Goal: Navigation & Orientation: Find specific page/section

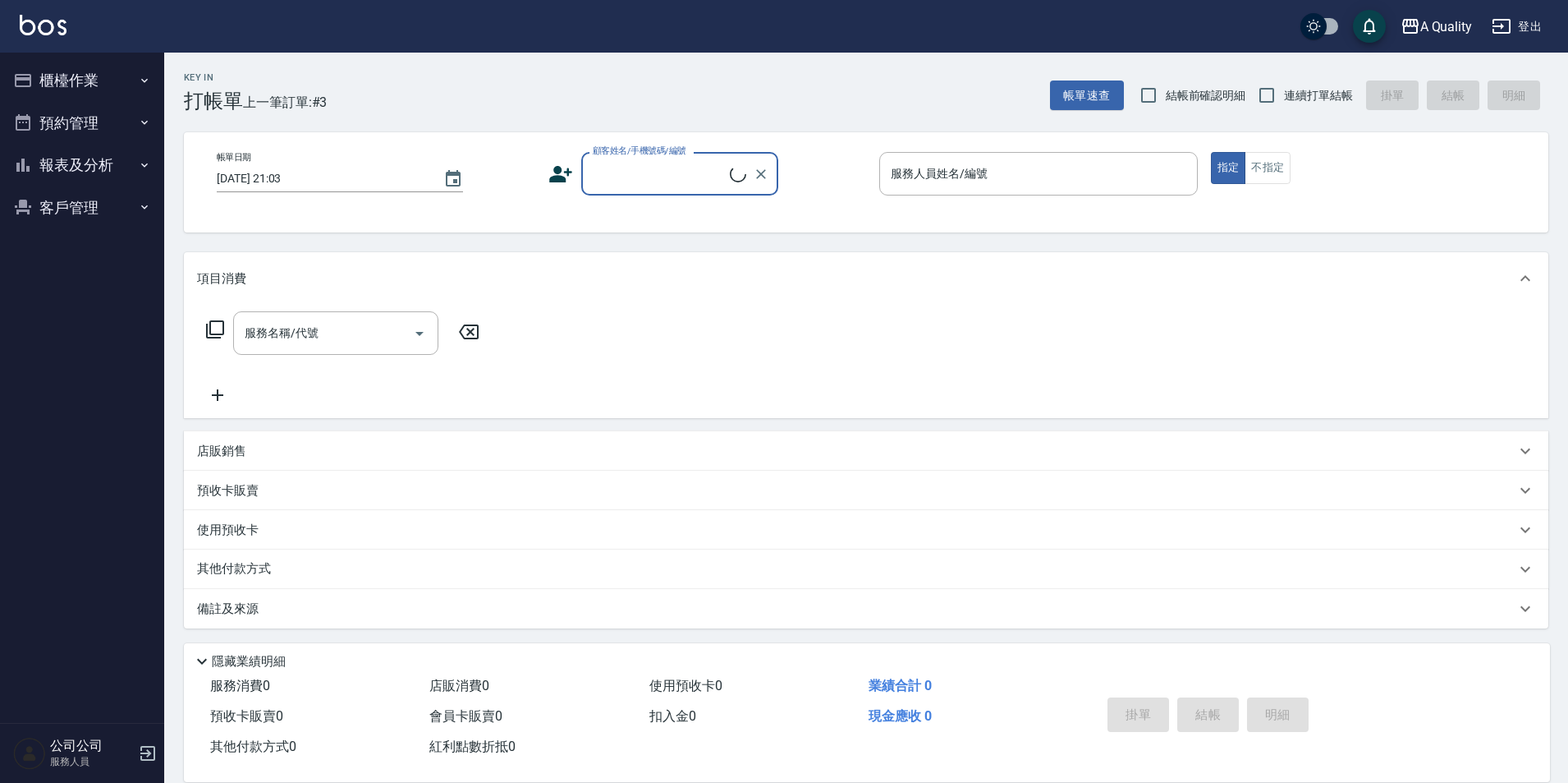
click at [81, 121] on button "預約管理" at bounding box center [82, 123] width 151 height 42
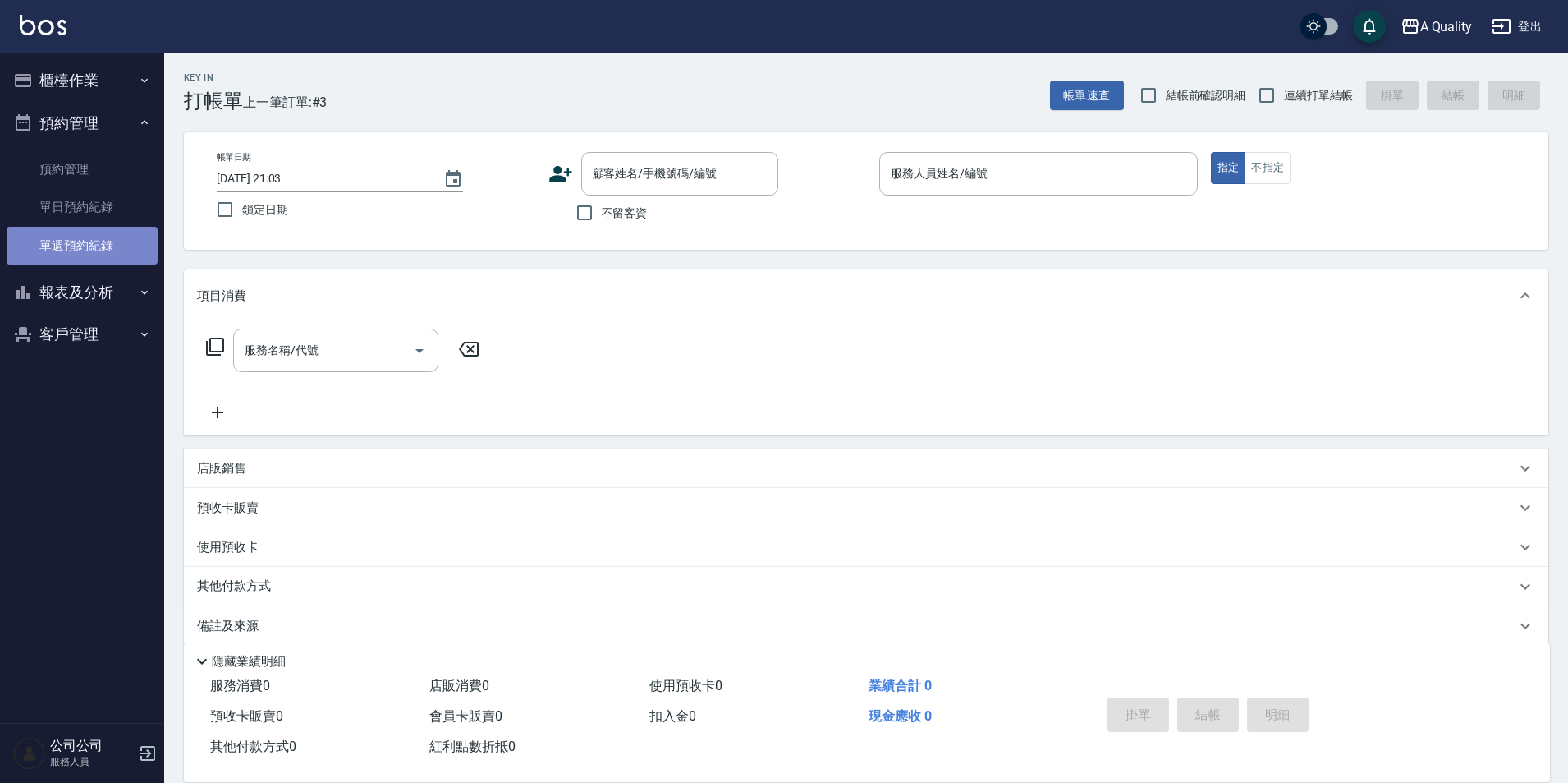
click at [89, 234] on link "單週預約紀錄" at bounding box center [82, 245] width 151 height 38
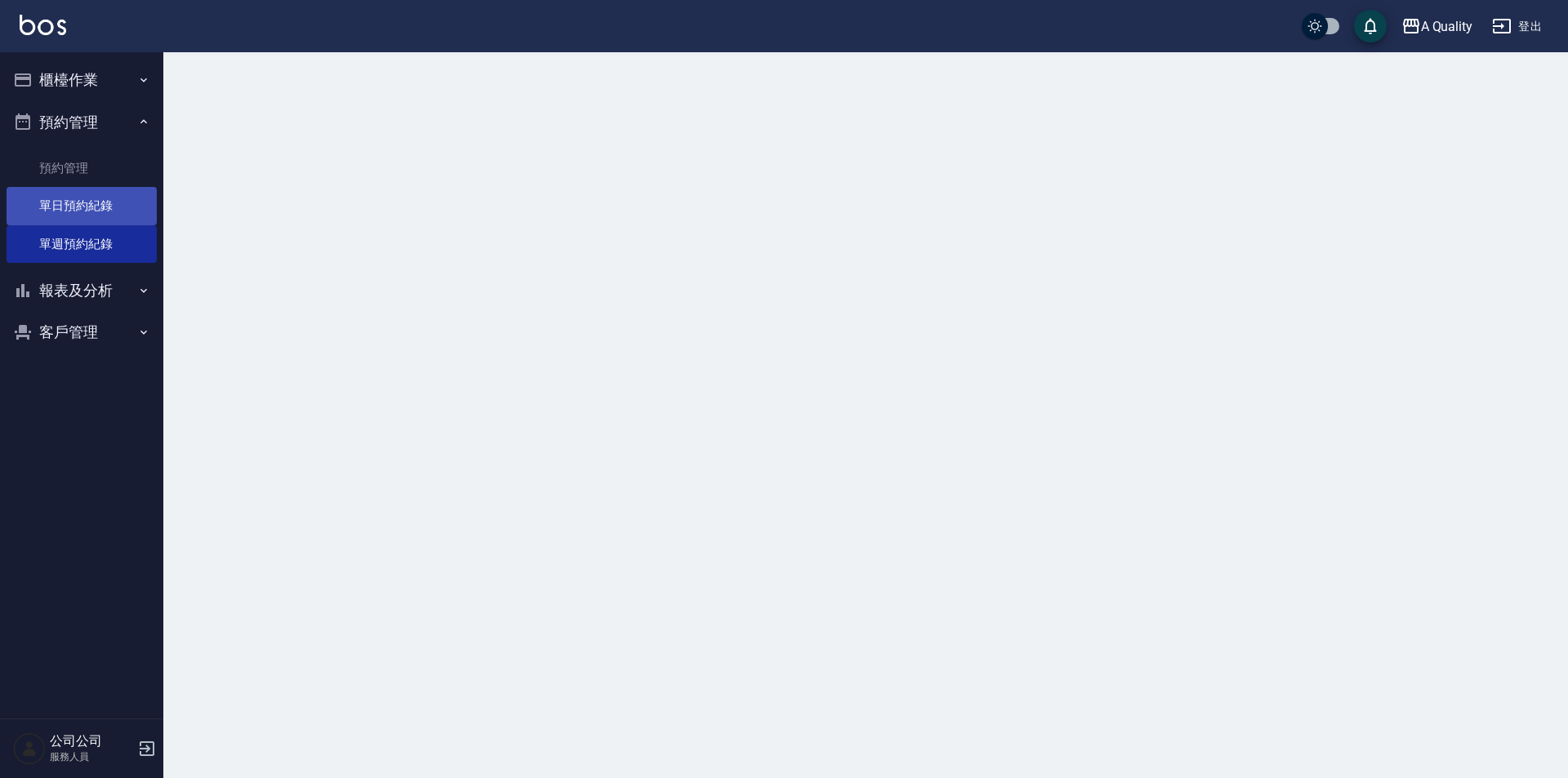
click at [81, 201] on link "單日預約紀錄" at bounding box center [81, 205] width 150 height 37
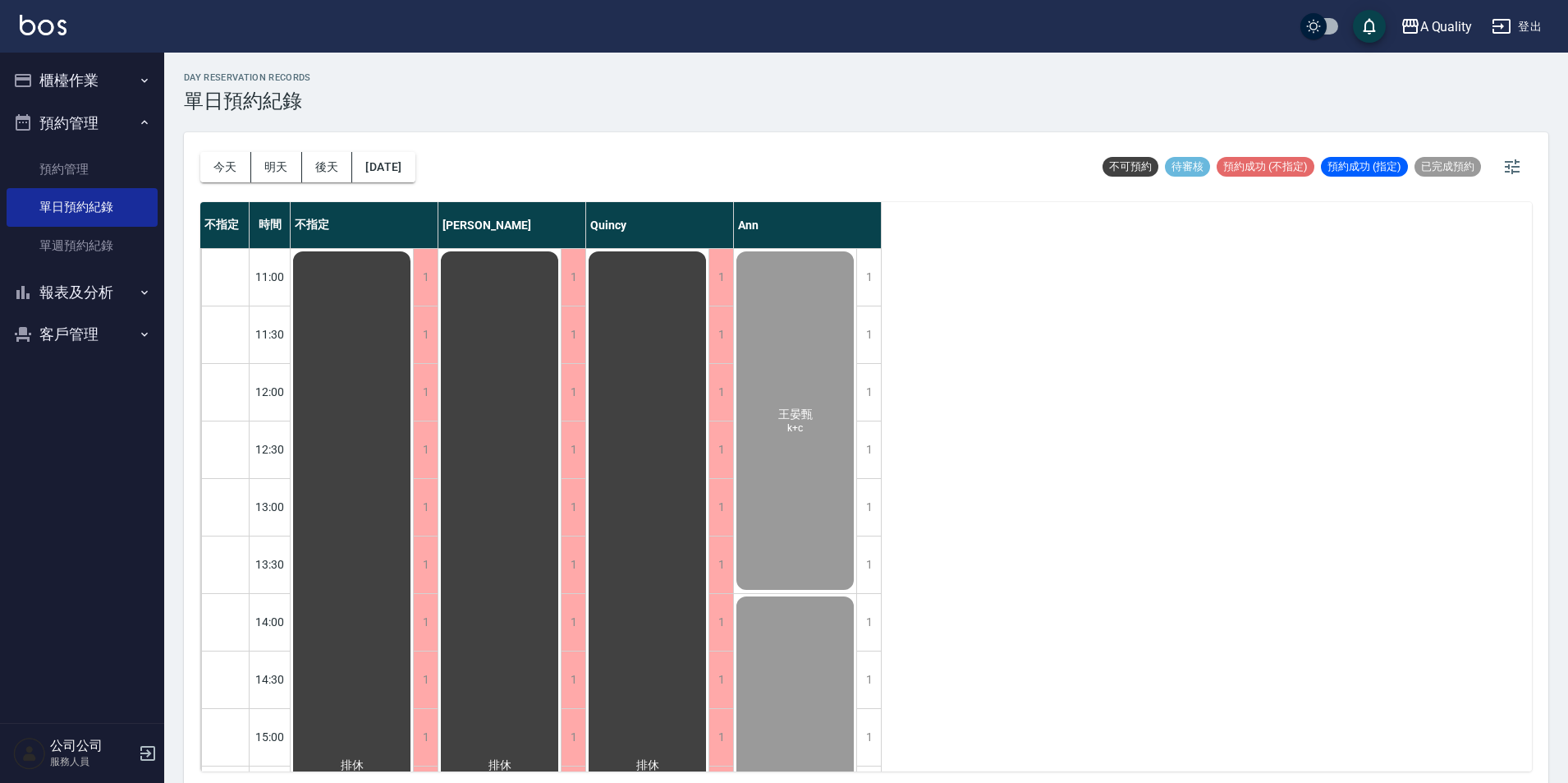
scroll to position [5, 0]
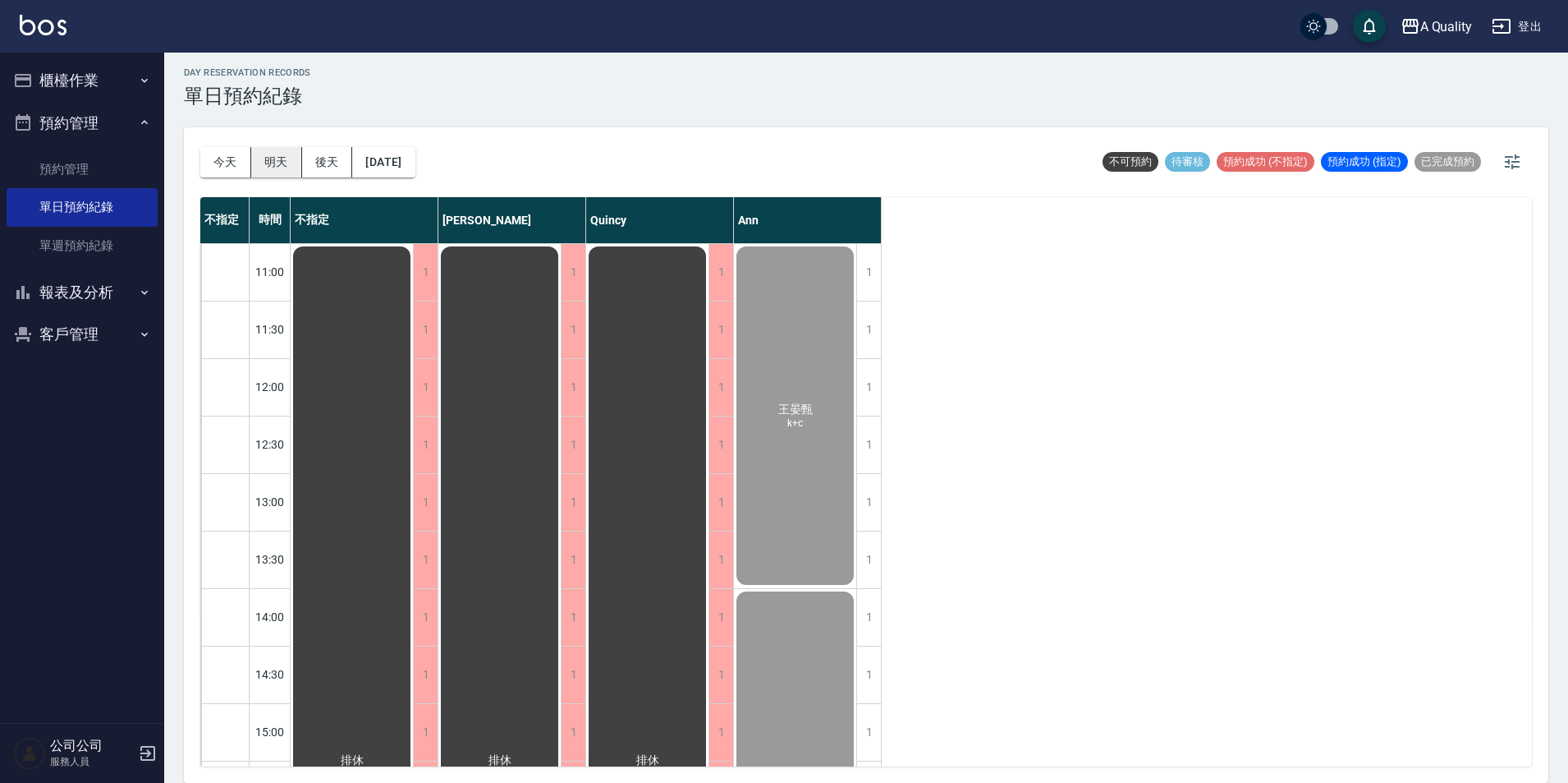
click at [256, 165] on button "明天" at bounding box center [276, 163] width 51 height 31
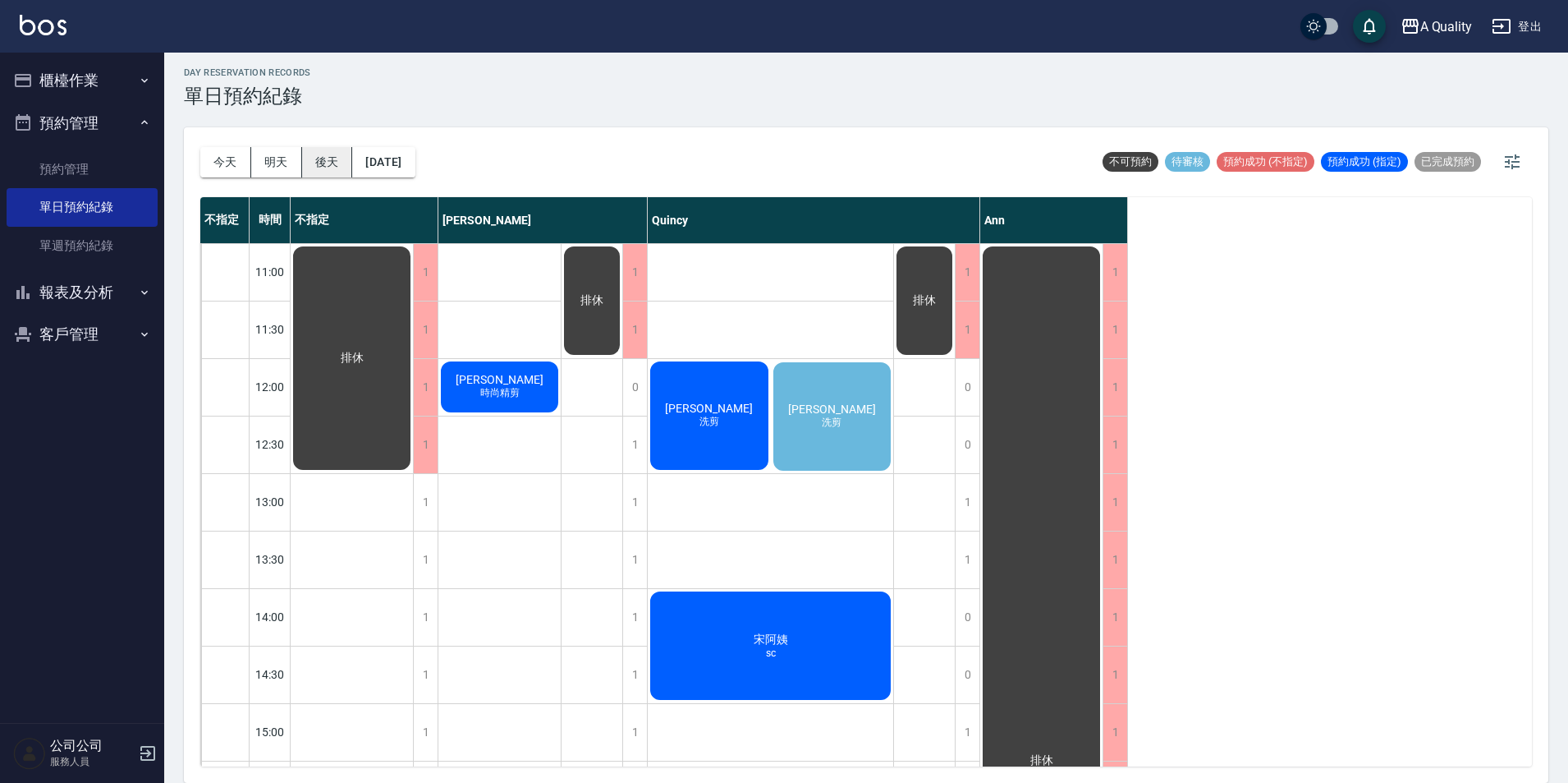
click at [339, 166] on button "後天" at bounding box center [327, 163] width 51 height 31
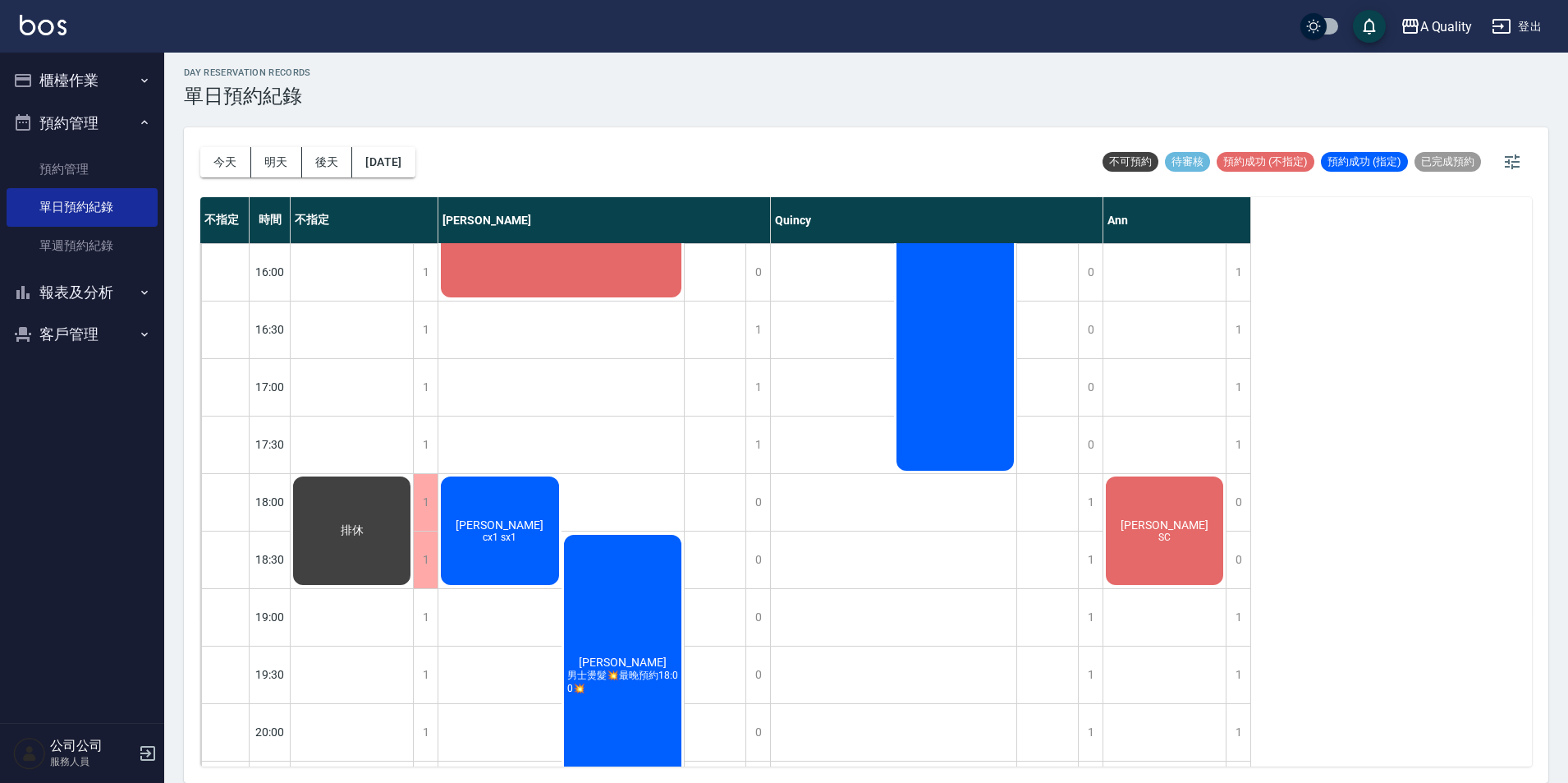
scroll to position [640, 0]
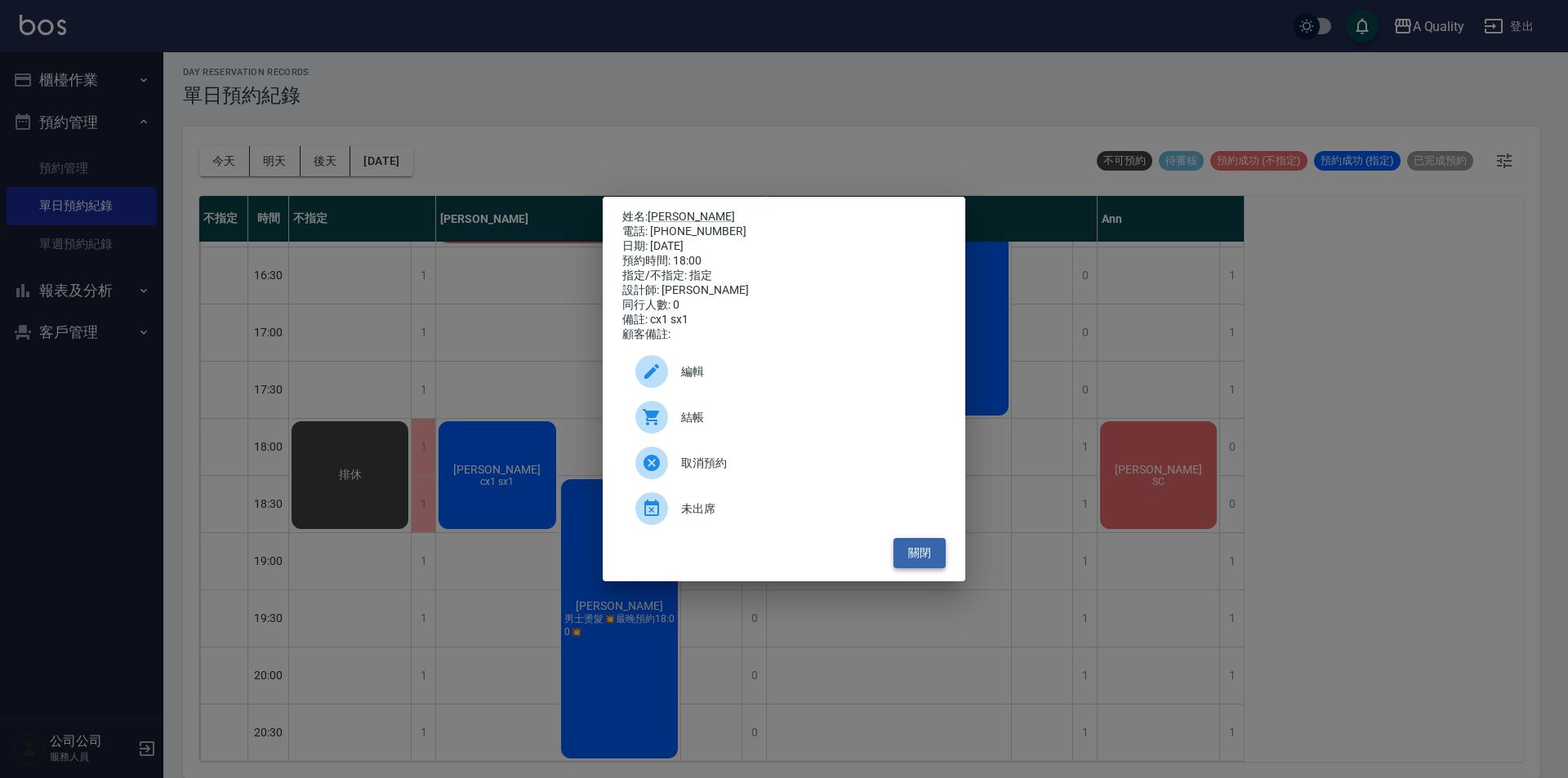
click at [926, 566] on button "關閉" at bounding box center [919, 553] width 53 height 31
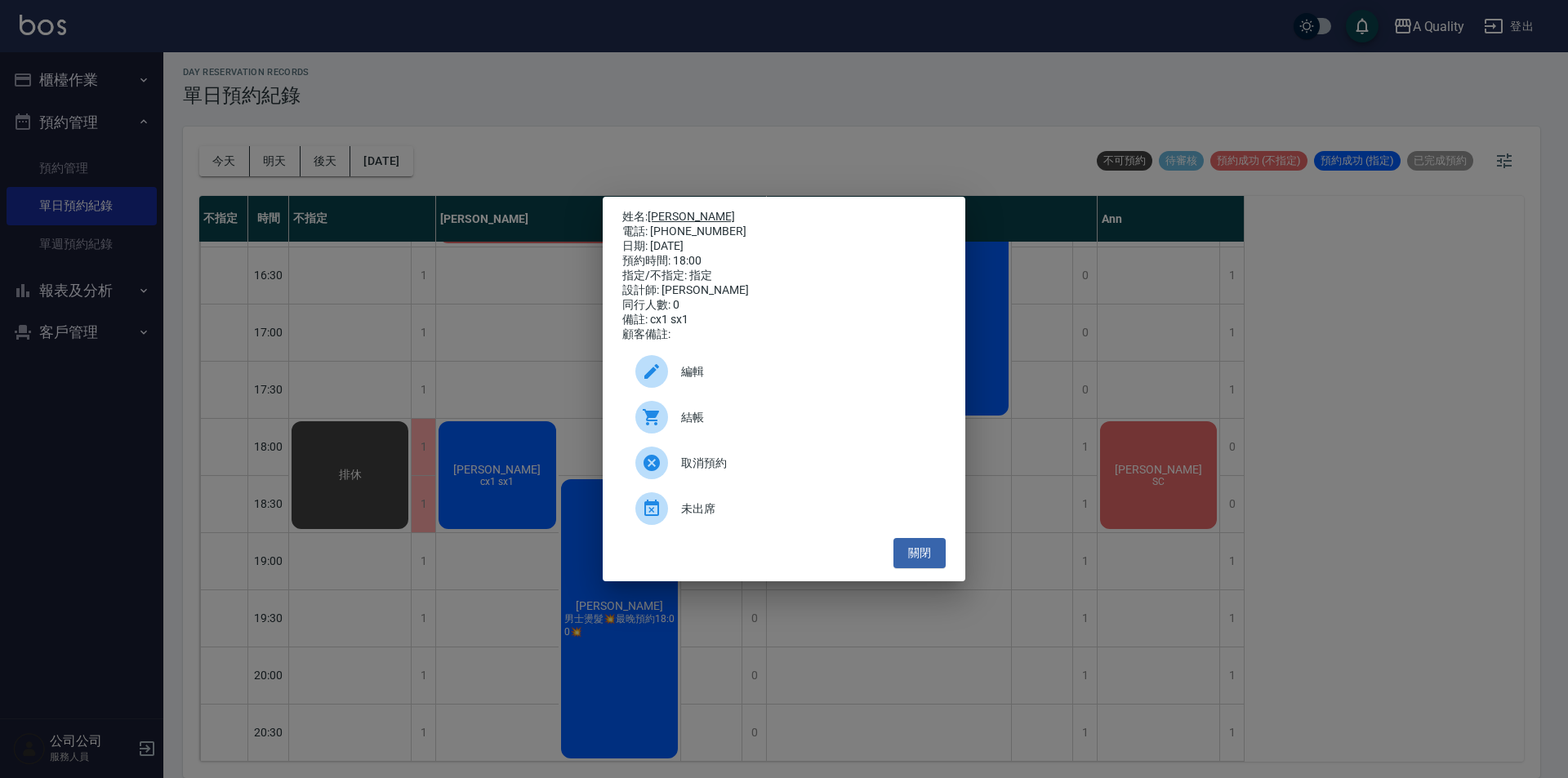
click at [670, 212] on link "李小姐" at bounding box center [690, 216] width 87 height 13
click at [904, 551] on button "關閉" at bounding box center [919, 553] width 53 height 31
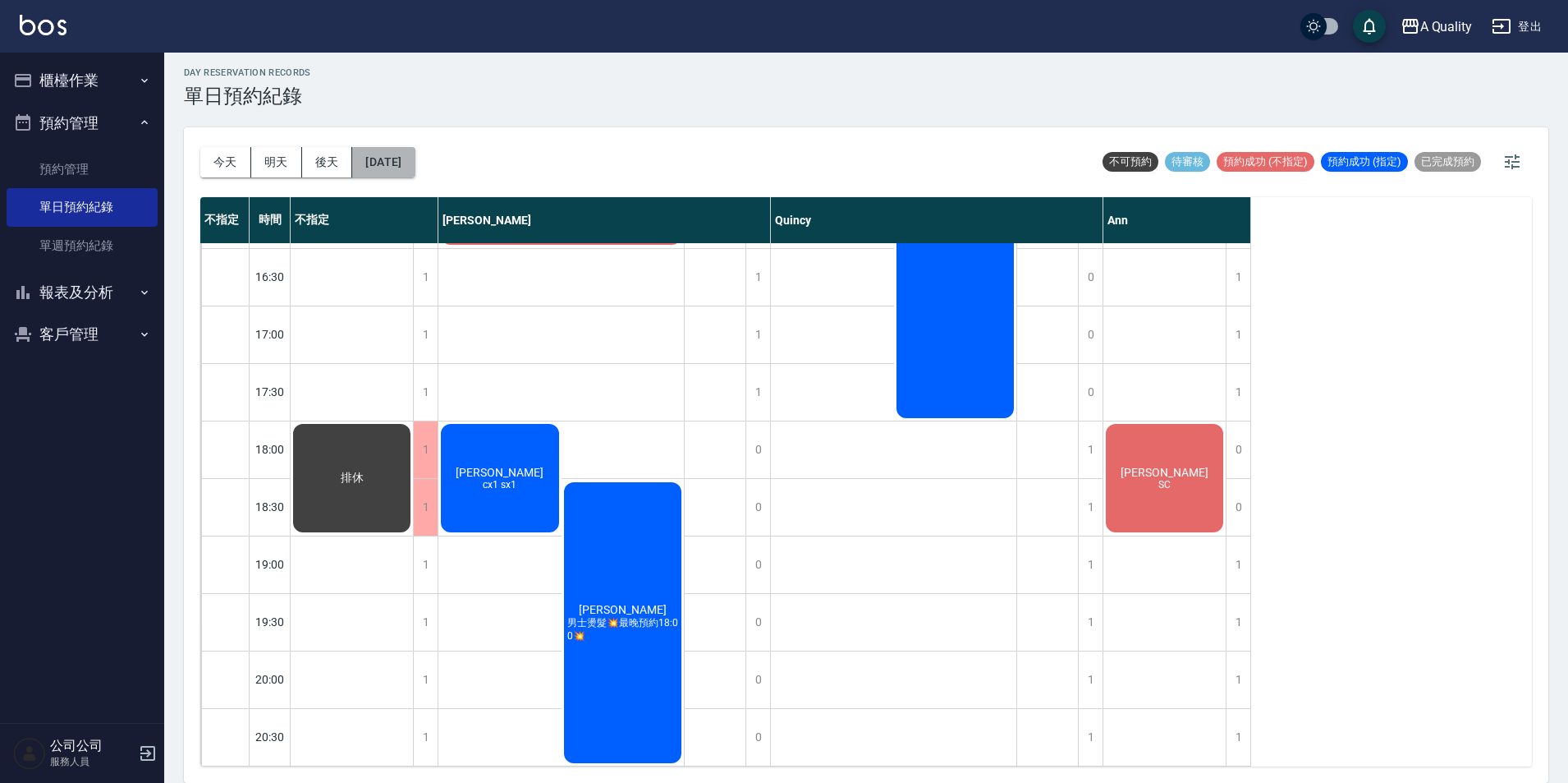
click at [414, 151] on button "2025/08/15" at bounding box center [383, 163] width 62 height 31
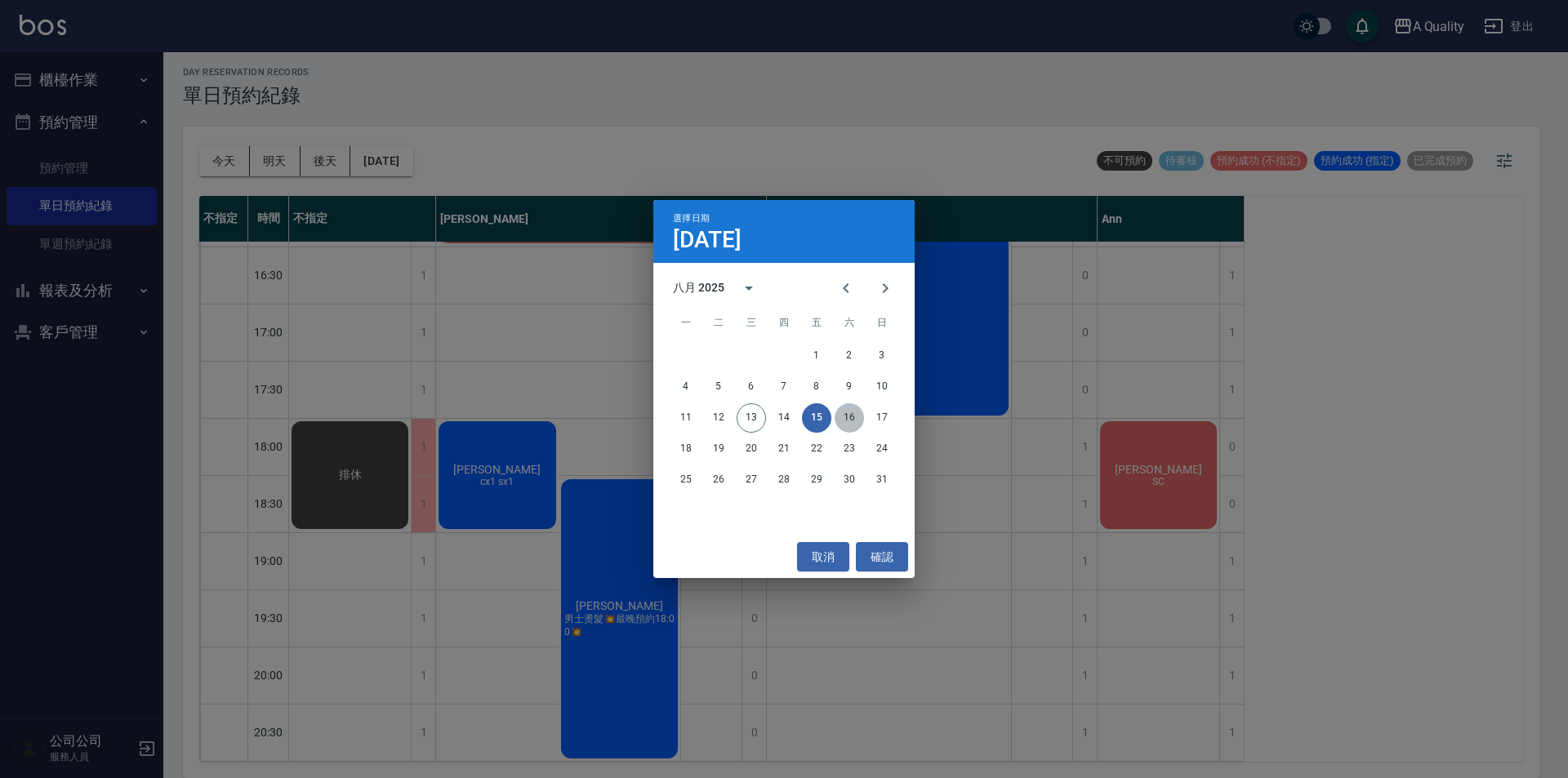
click at [845, 411] on button "16" at bounding box center [849, 418] width 30 height 30
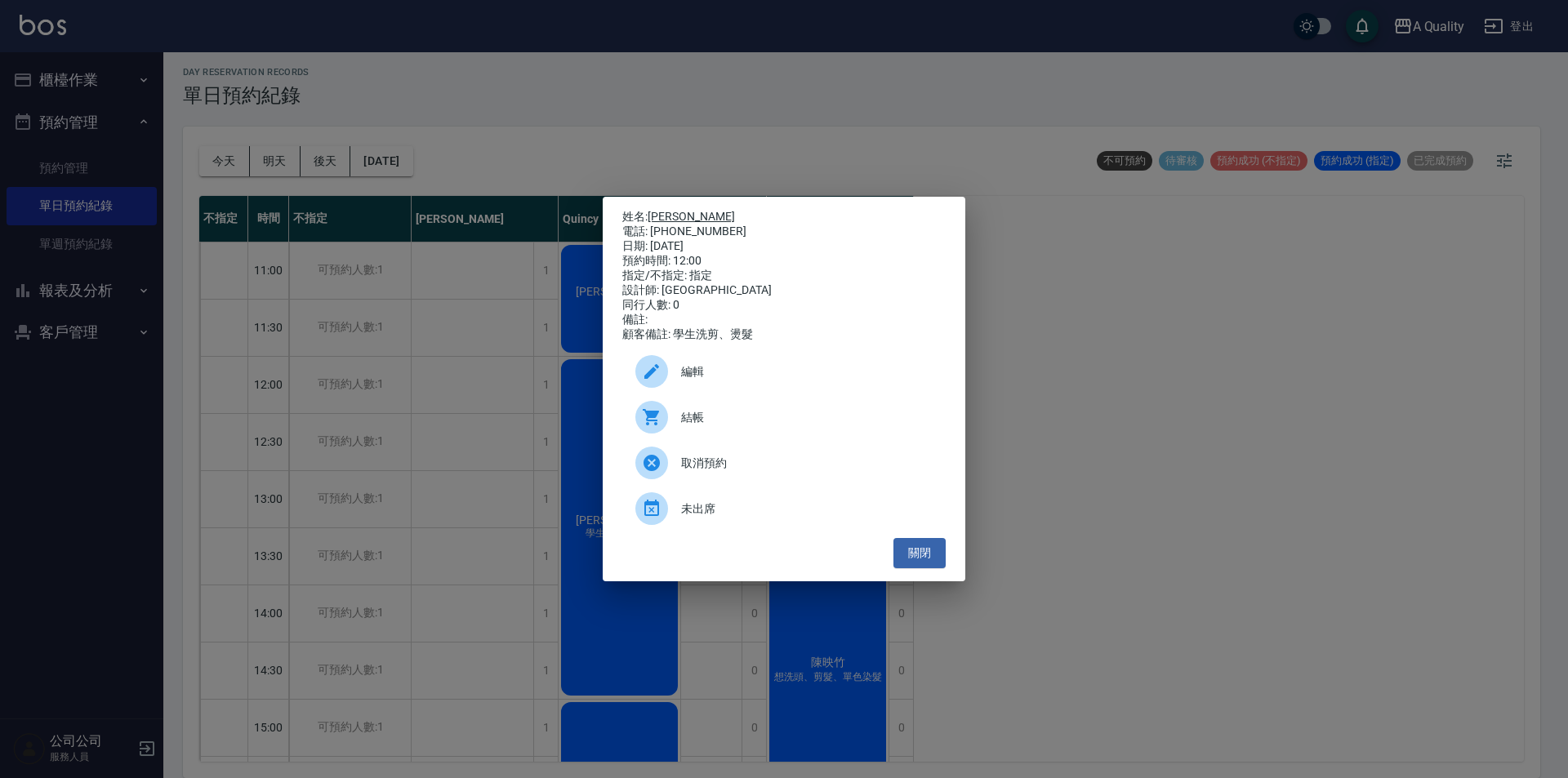
click at [668, 209] on link "林毓玲" at bounding box center [690, 216] width 87 height 13
click at [892, 538] on ul "編輯 結帳 取消預約 未出席" at bounding box center [784, 440] width 323 height 196
click at [919, 561] on button "關閉" at bounding box center [919, 553] width 53 height 31
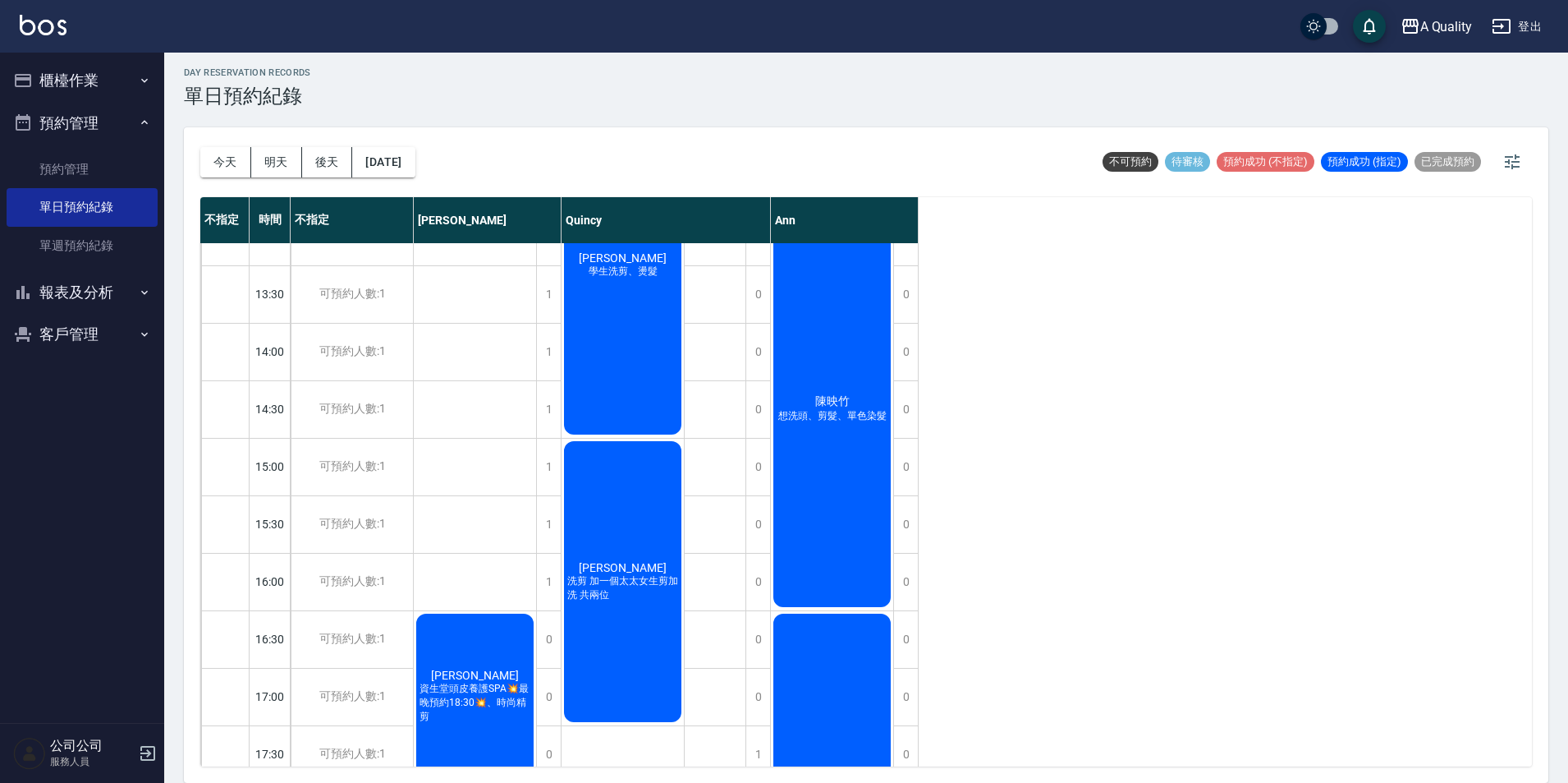
scroll to position [329, 0]
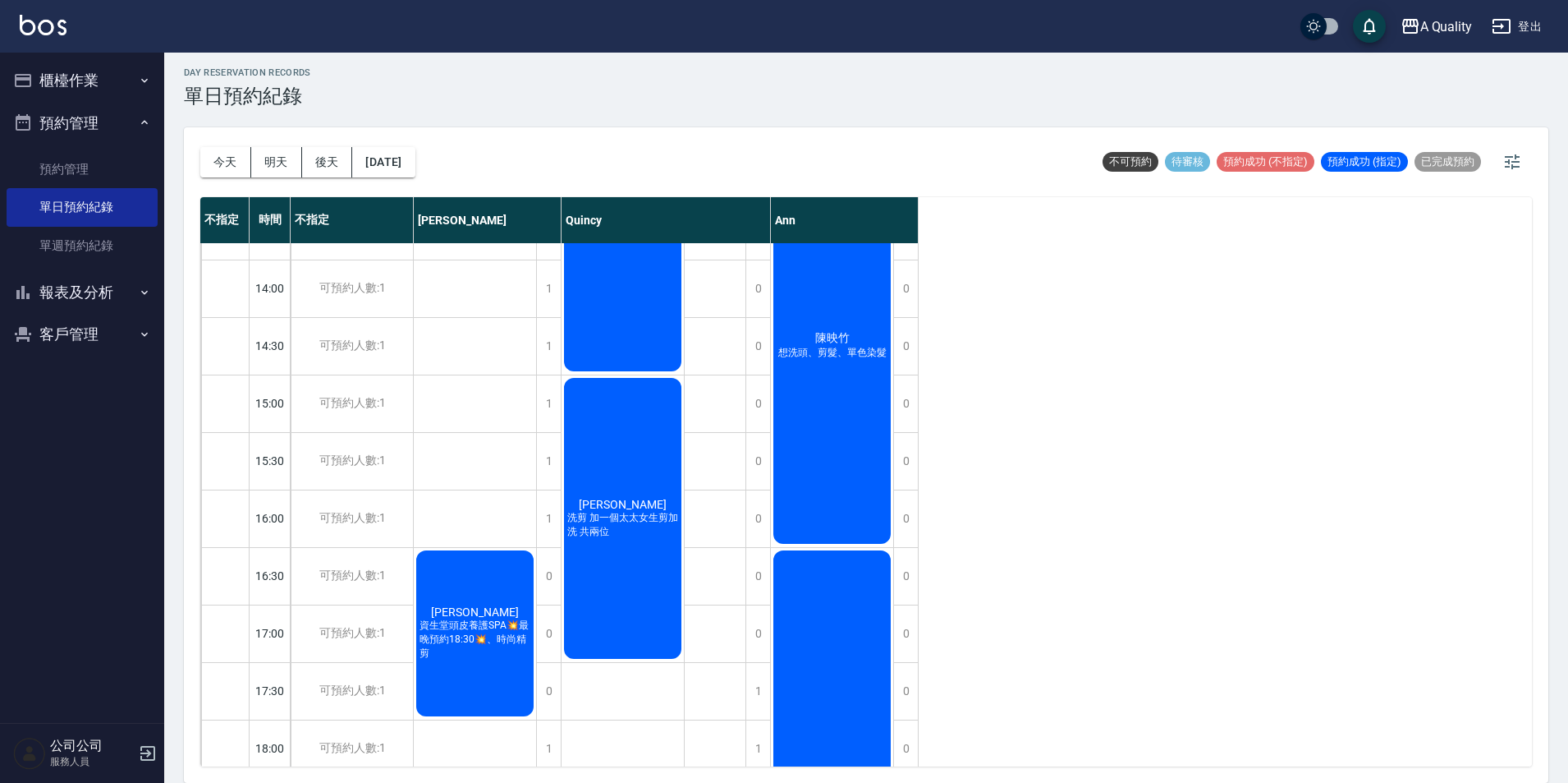
click at [90, 294] on button "報表及分析" at bounding box center [82, 292] width 151 height 42
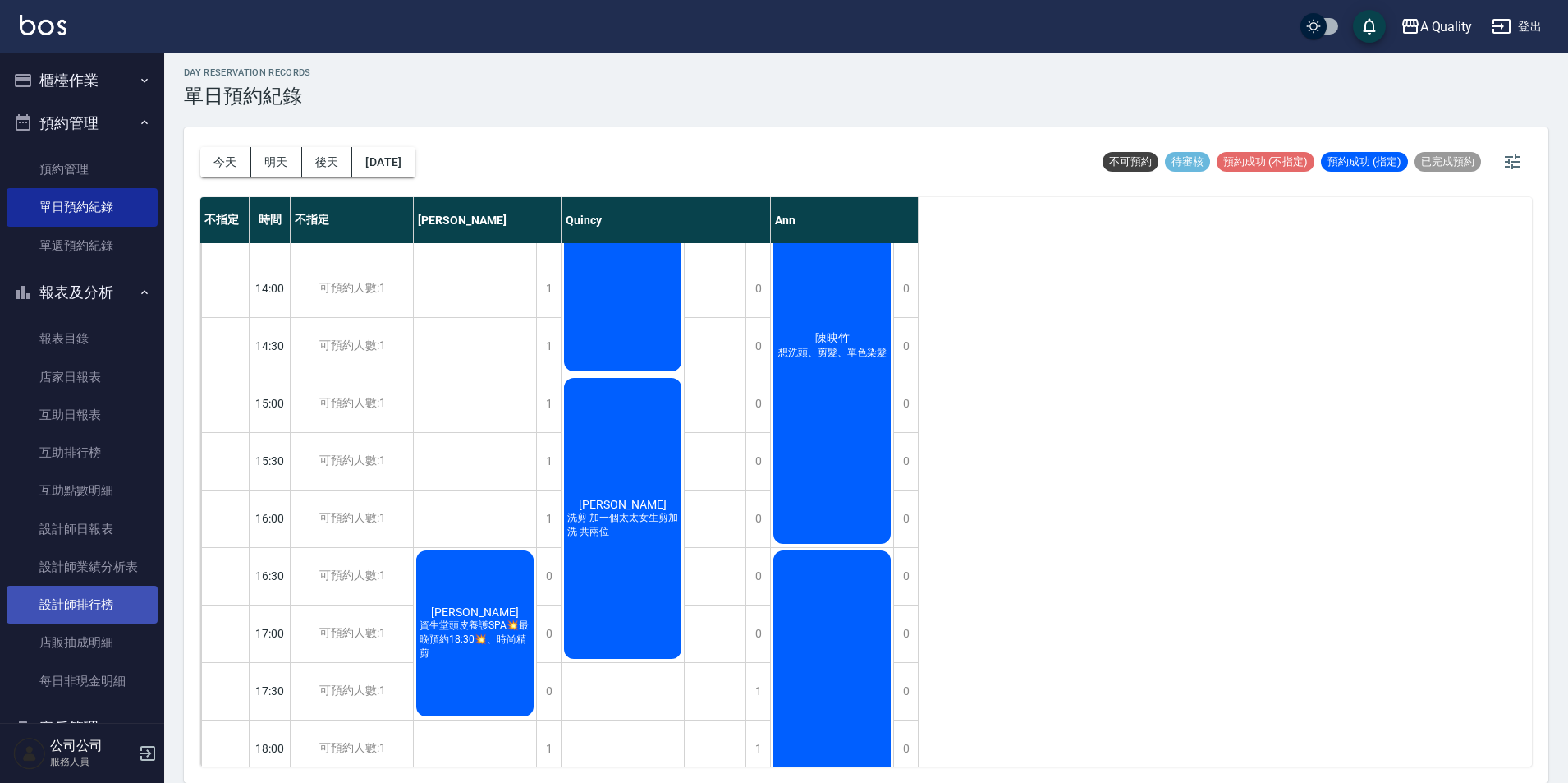
click at [98, 595] on link "設計師排行榜" at bounding box center [82, 604] width 151 height 38
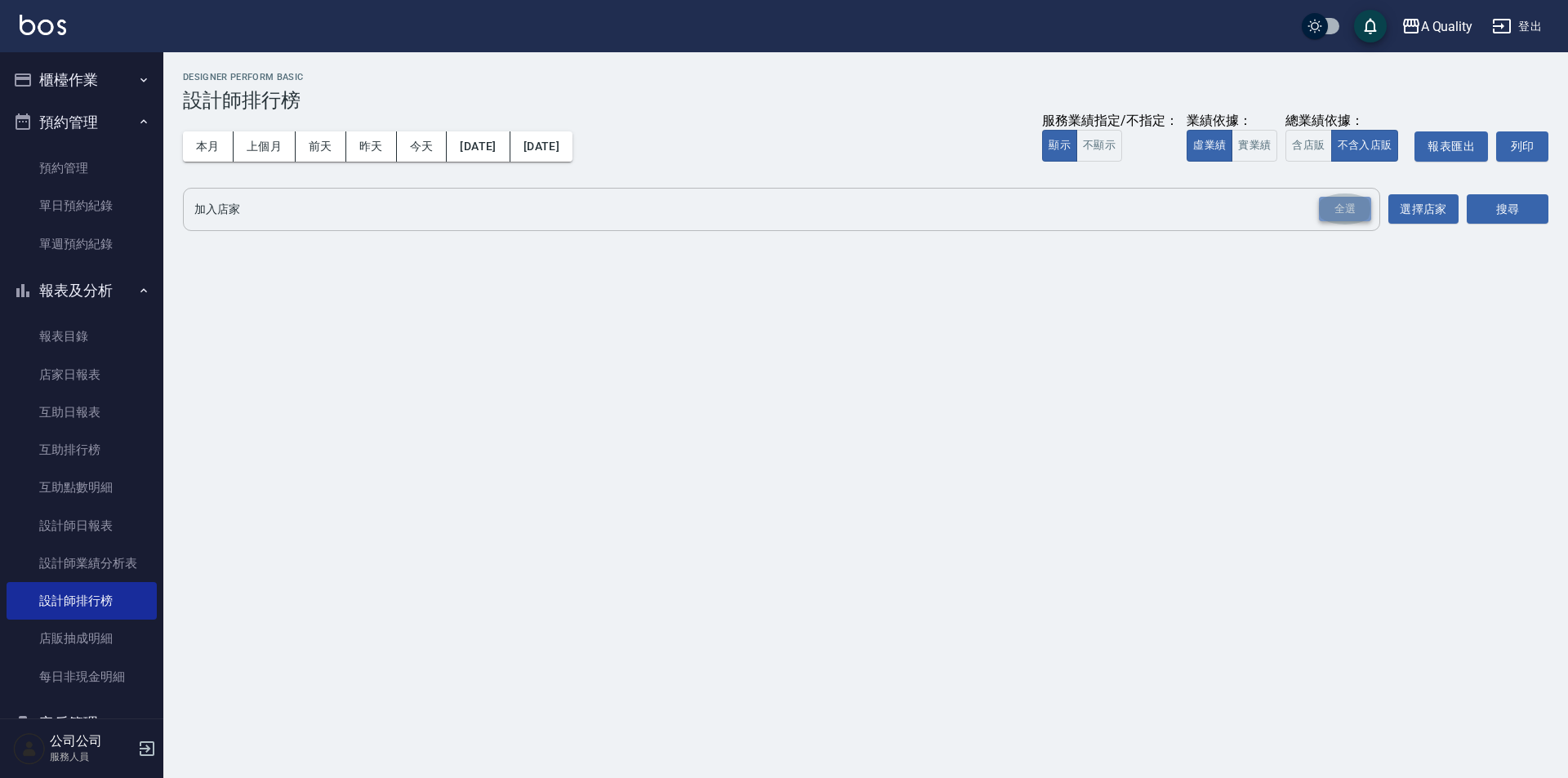
click at [1341, 218] on div "全選" at bounding box center [1344, 209] width 53 height 25
click at [1496, 208] on button "搜尋" at bounding box center [1507, 210] width 81 height 31
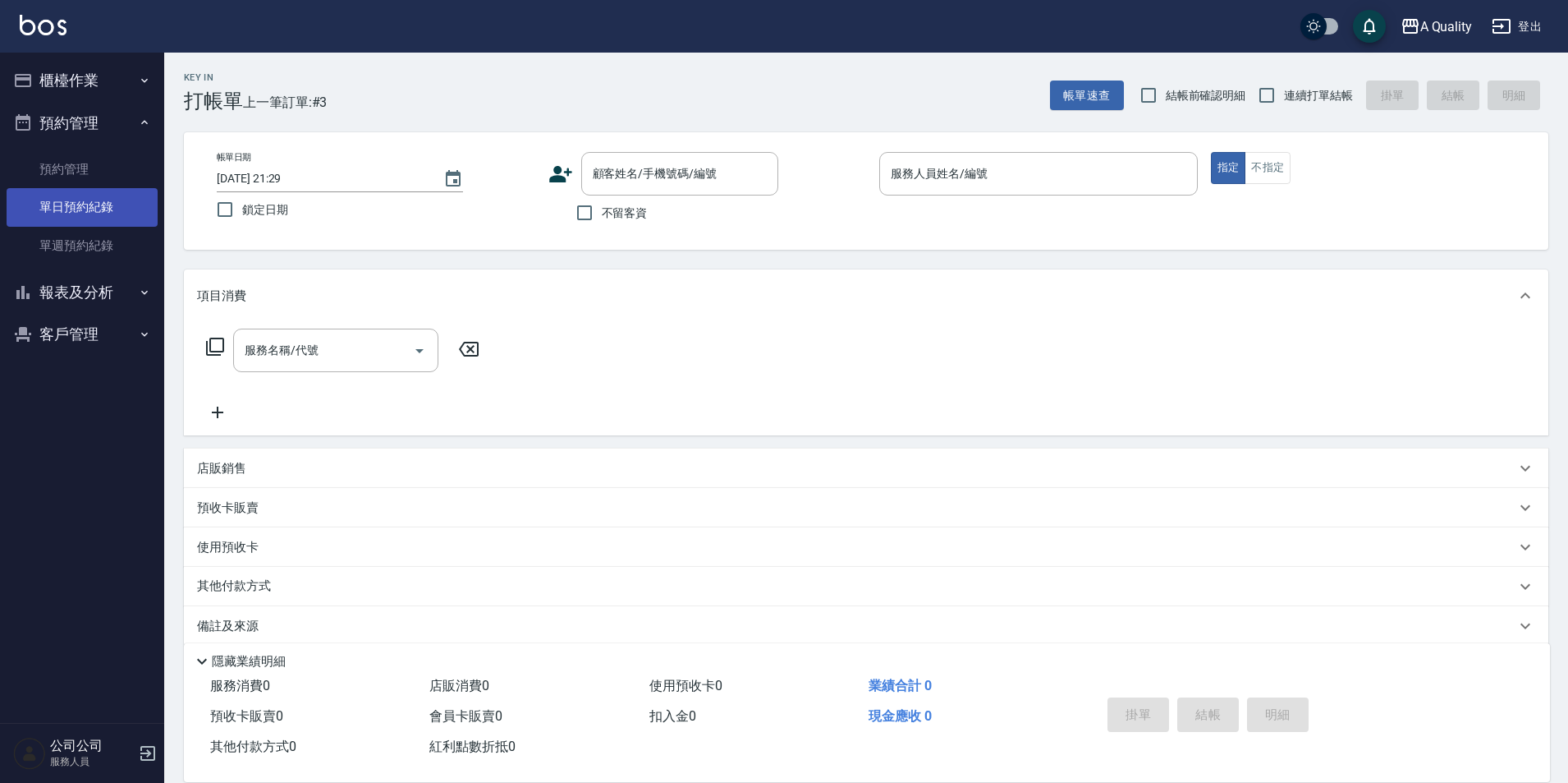
click at [119, 208] on link "單日預約紀錄" at bounding box center [82, 207] width 151 height 38
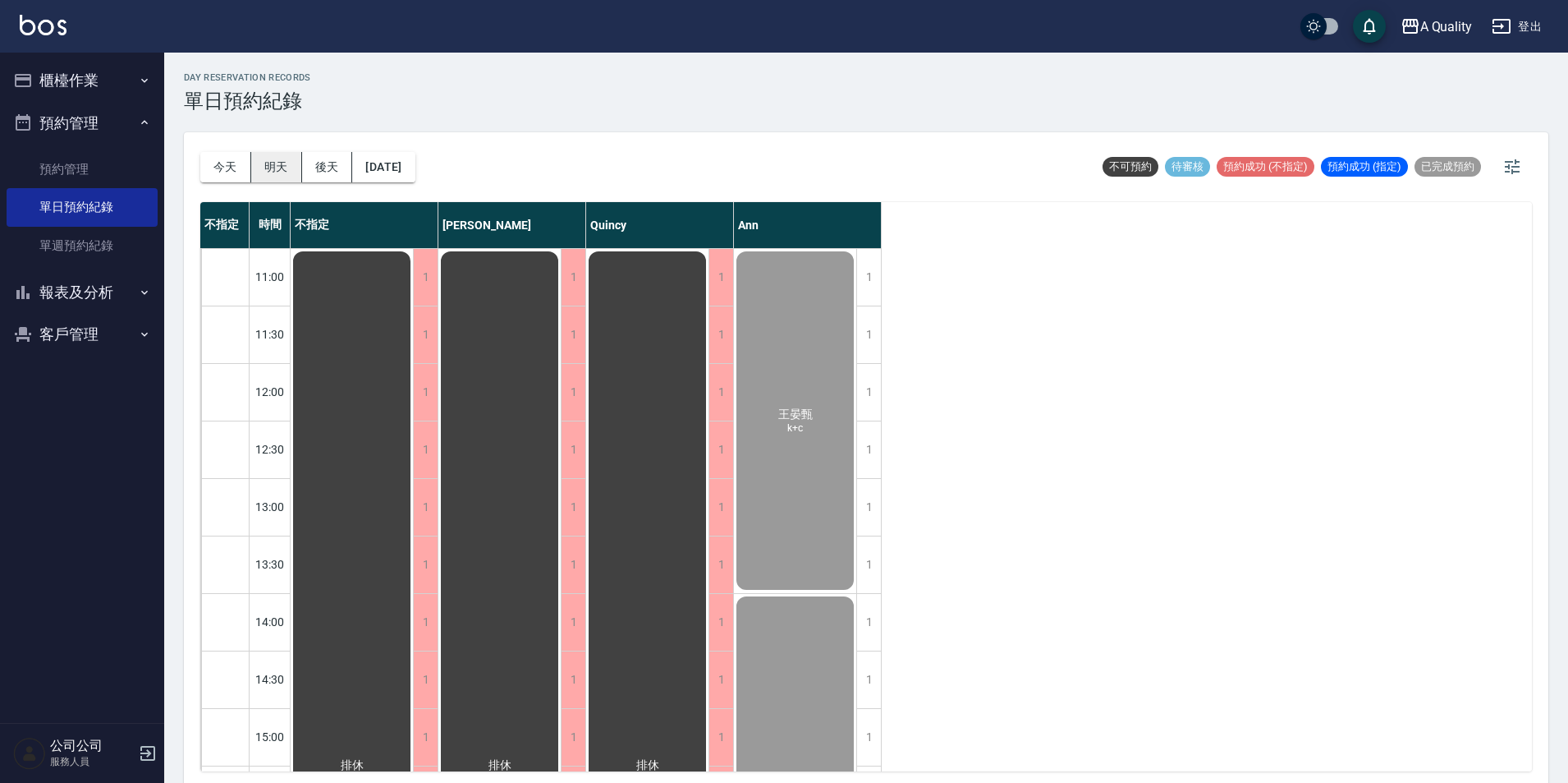
click at [267, 163] on button "明天" at bounding box center [276, 167] width 51 height 31
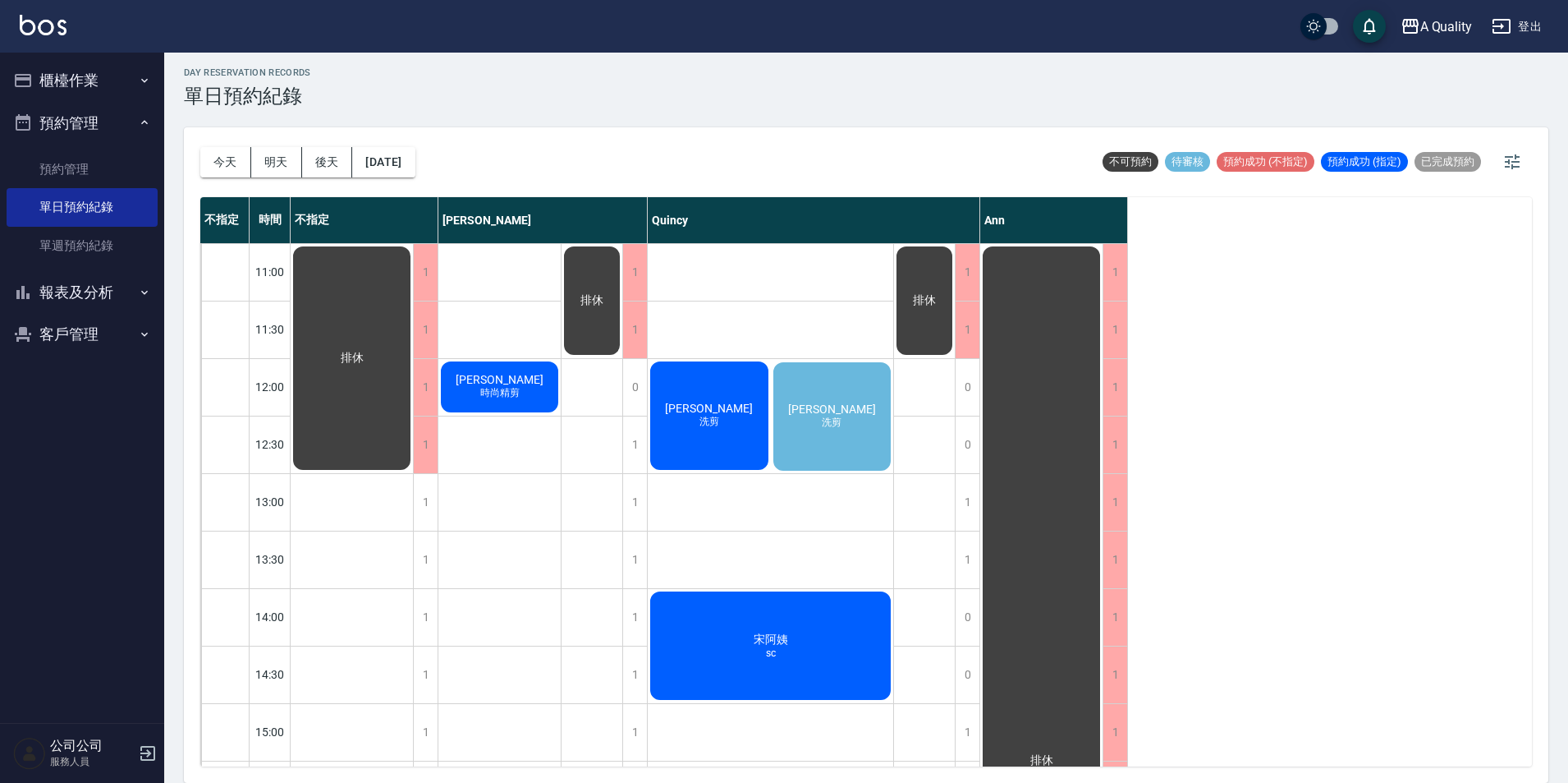
click at [413, 398] on div "楊士彰 洗剪" at bounding box center [351, 358] width 122 height 228
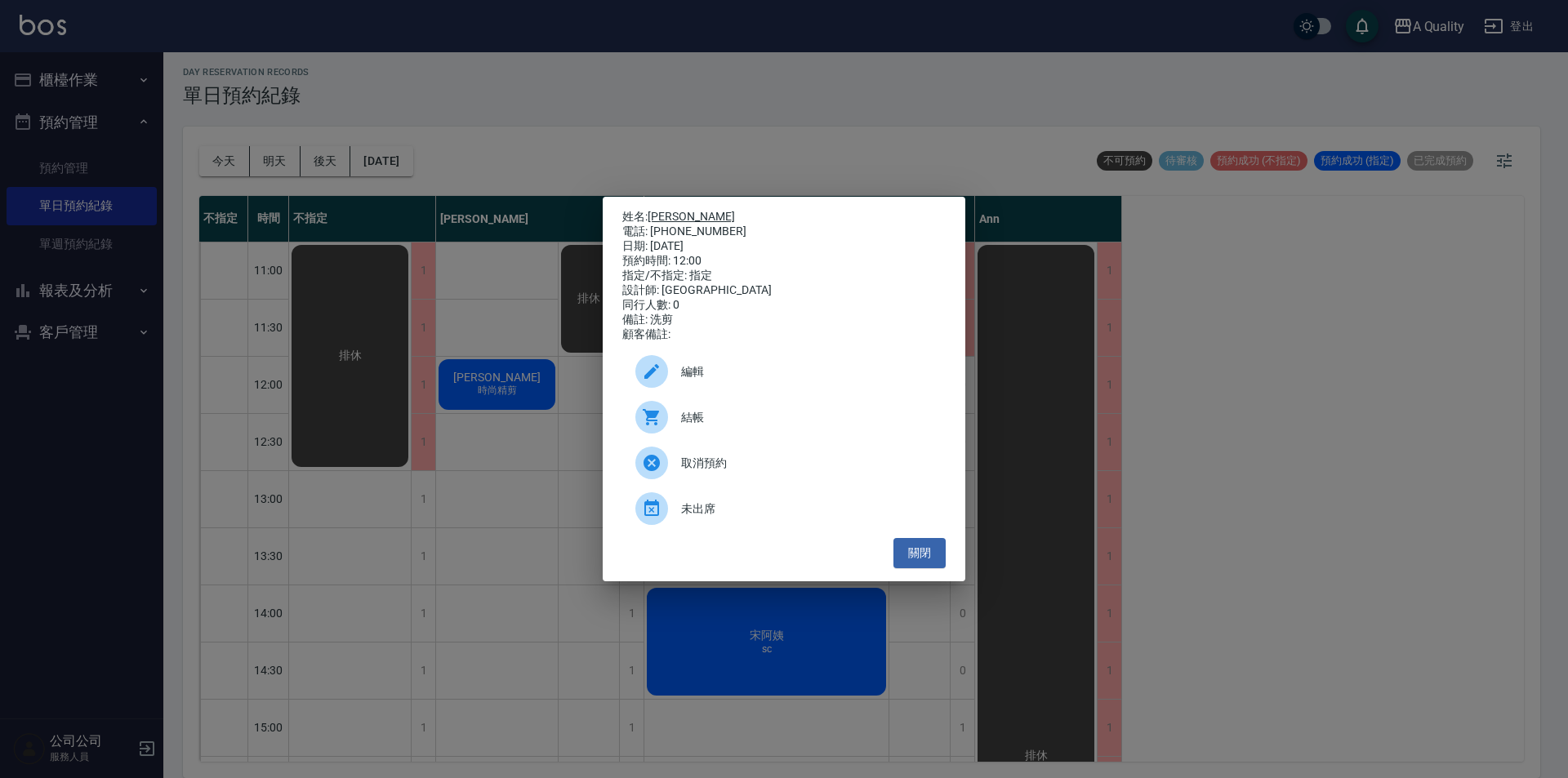
click at [664, 215] on link "[PERSON_NAME]" at bounding box center [690, 216] width 87 height 13
click at [916, 559] on button "關閉" at bounding box center [919, 553] width 53 height 31
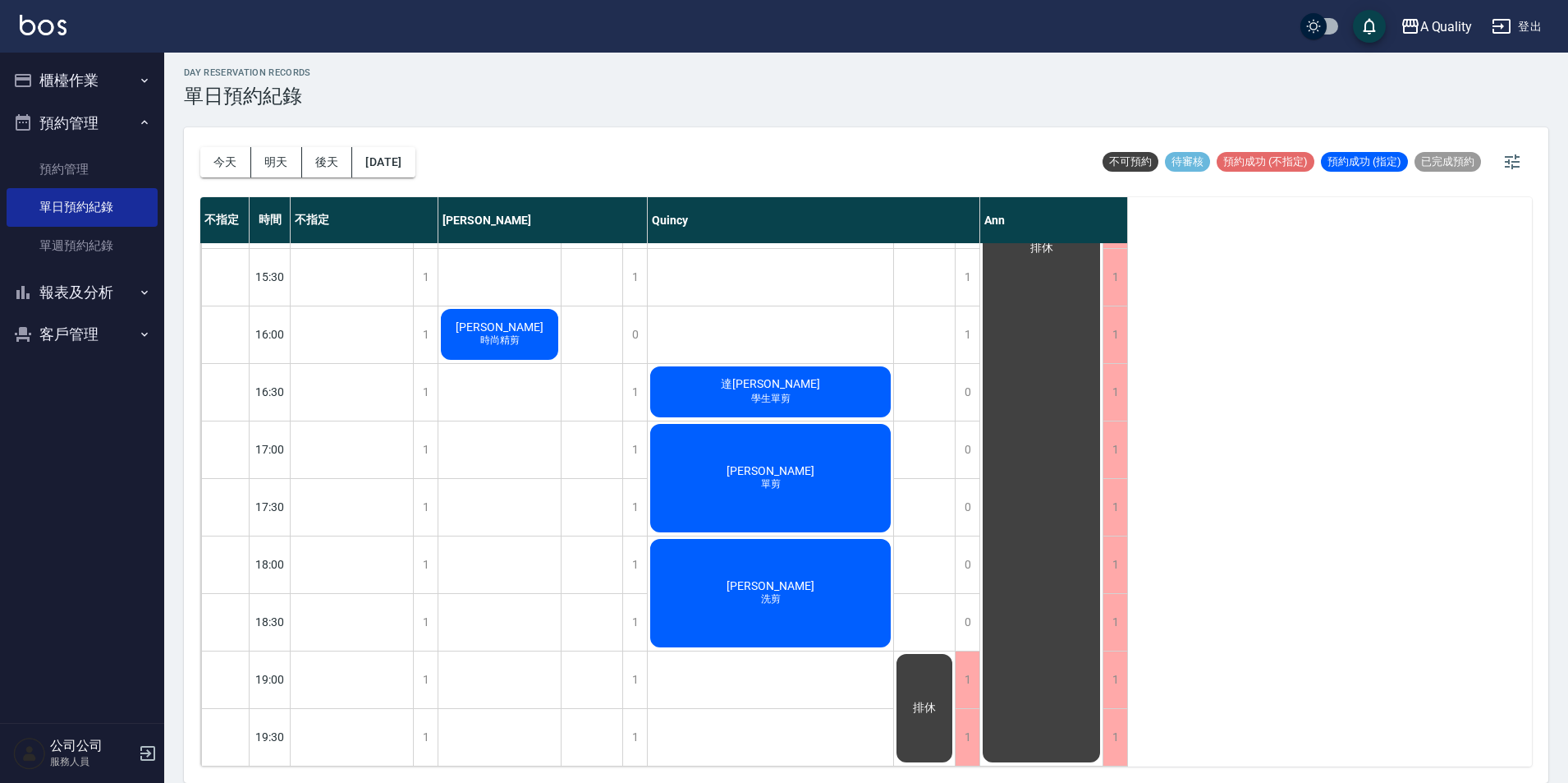
scroll to position [525, 0]
click at [319, 151] on button "後天" at bounding box center [327, 163] width 51 height 31
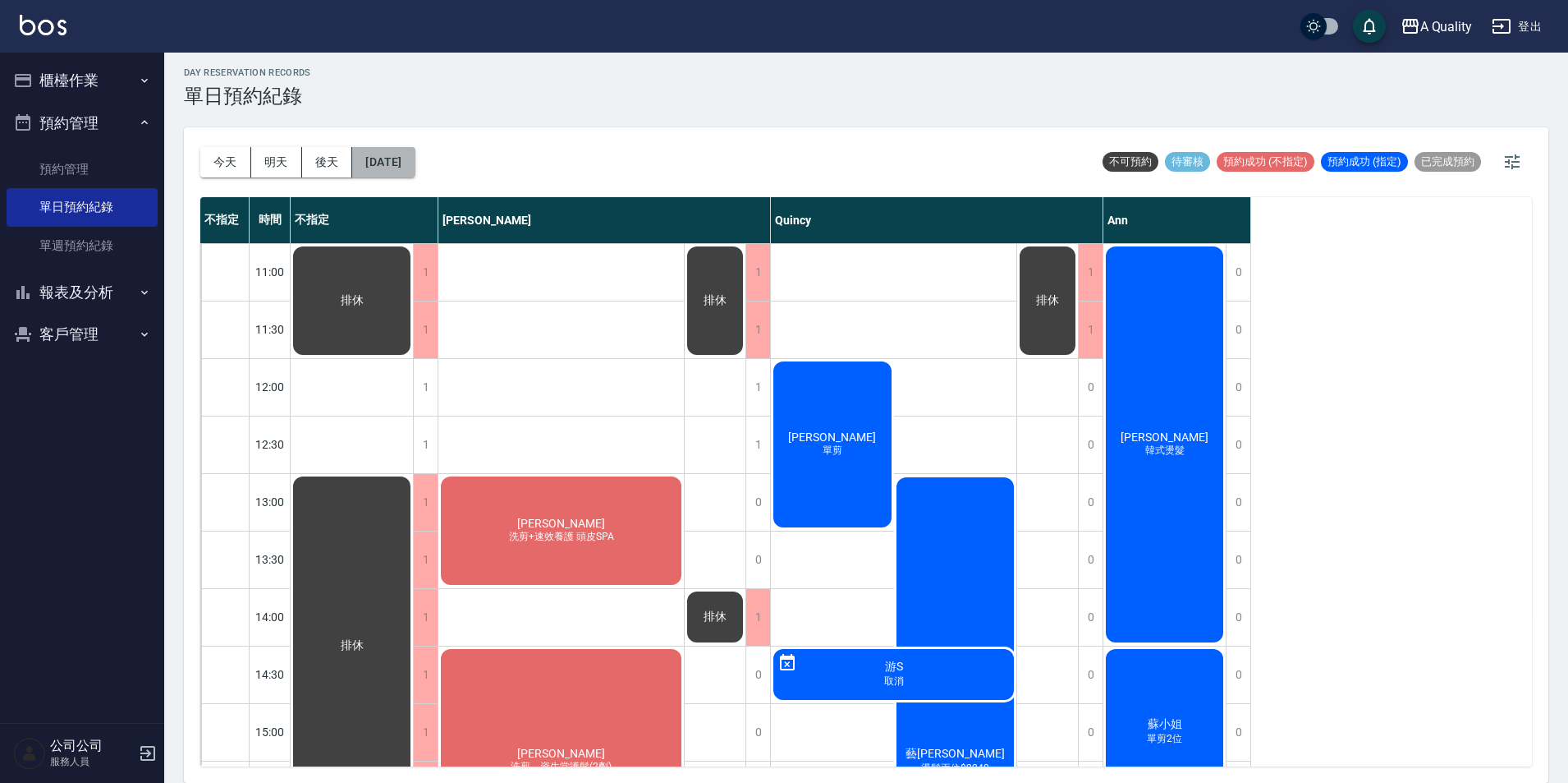
click at [400, 150] on button "2025/08/15" at bounding box center [383, 163] width 62 height 31
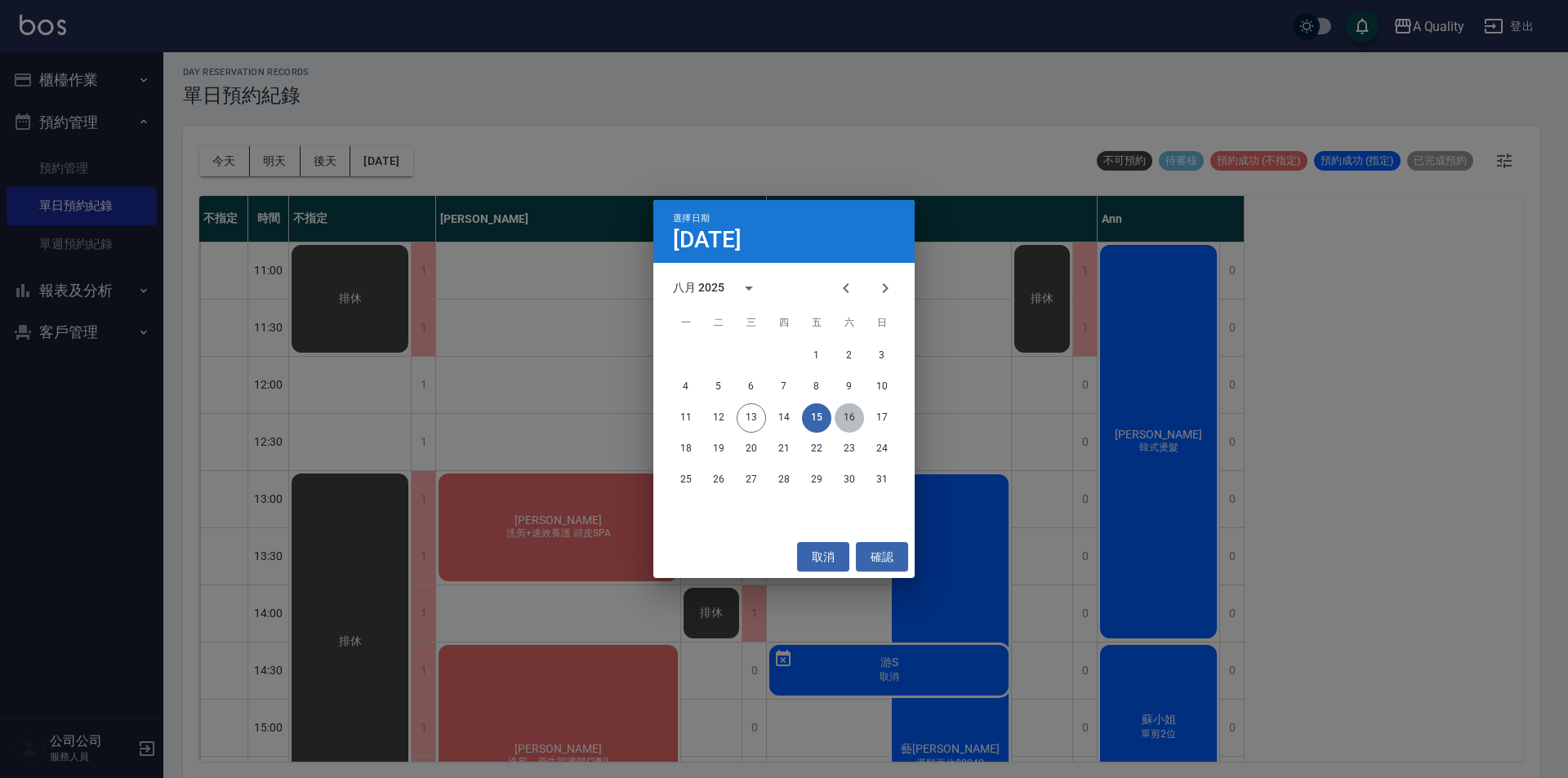
click at [846, 411] on button "16" at bounding box center [849, 418] width 30 height 30
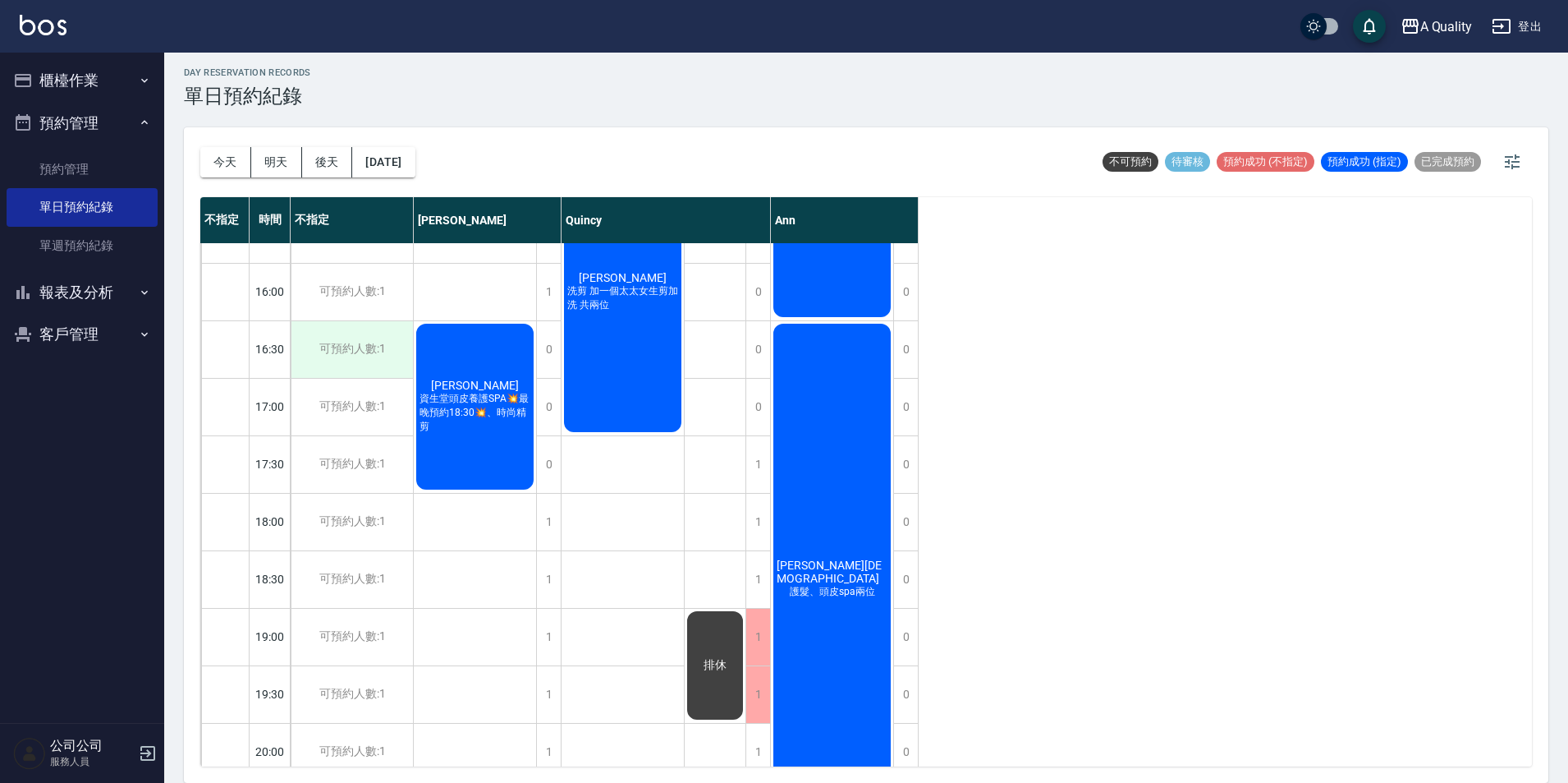
scroll to position [575, 0]
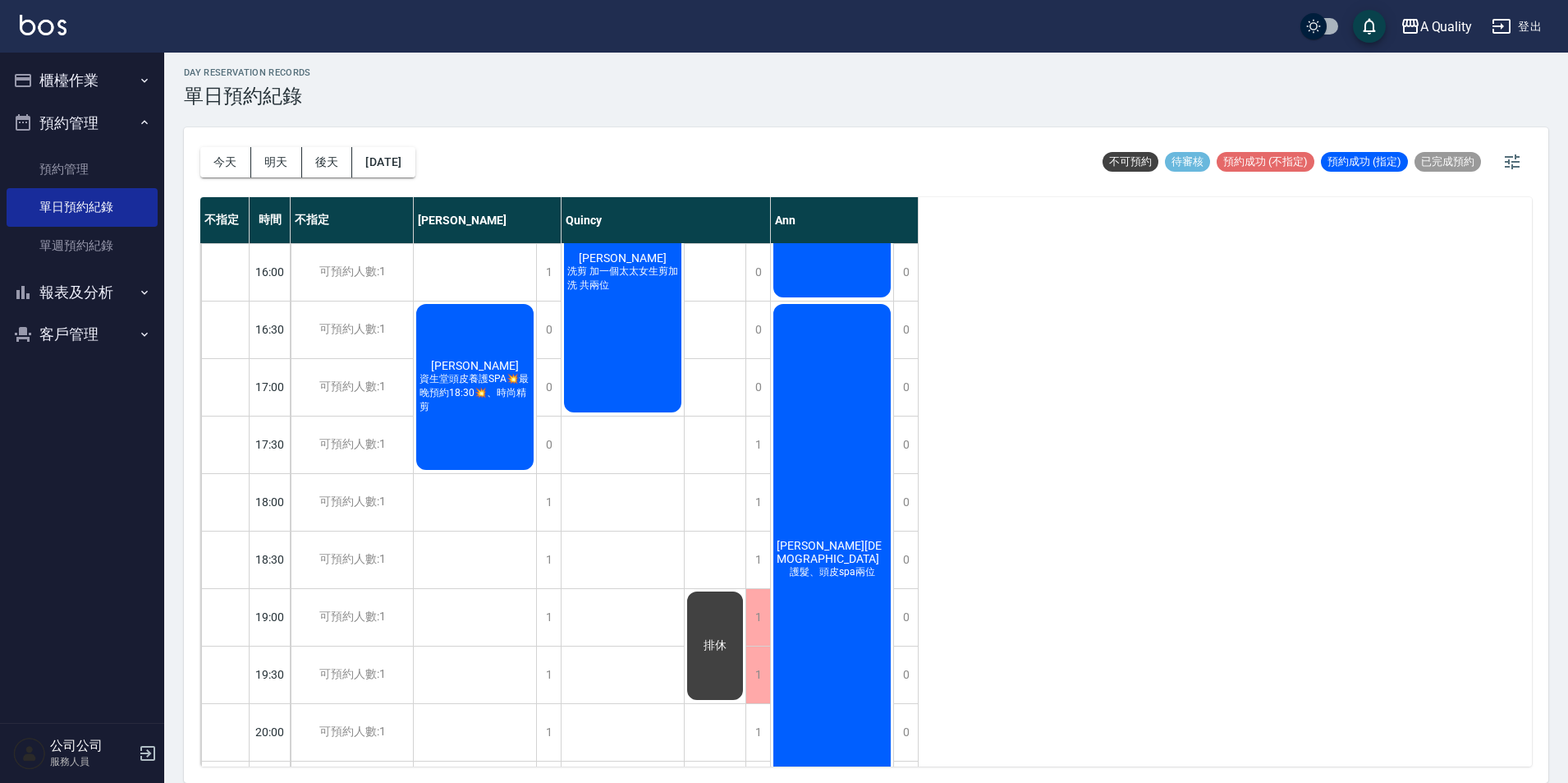
click at [396, 194] on div "今天 明天 後天 2025/08/16" at bounding box center [308, 162] width 215 height 70
click at [393, 171] on button "2025/08/16" at bounding box center [383, 163] width 62 height 31
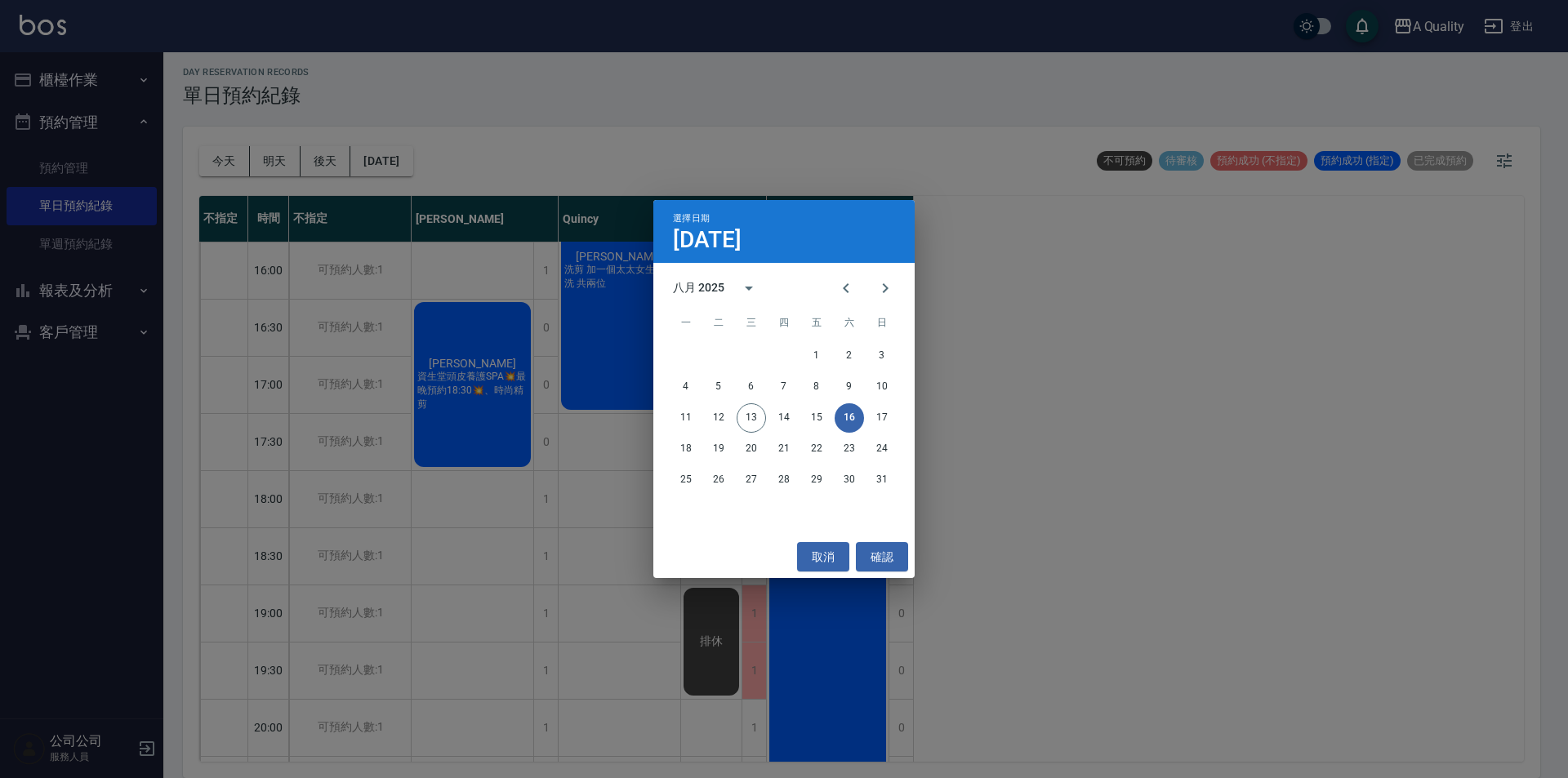
click at [890, 431] on div "11 12 13 14 15 16 17" at bounding box center [783, 418] width 261 height 30
click at [881, 417] on button "17" at bounding box center [882, 418] width 30 height 30
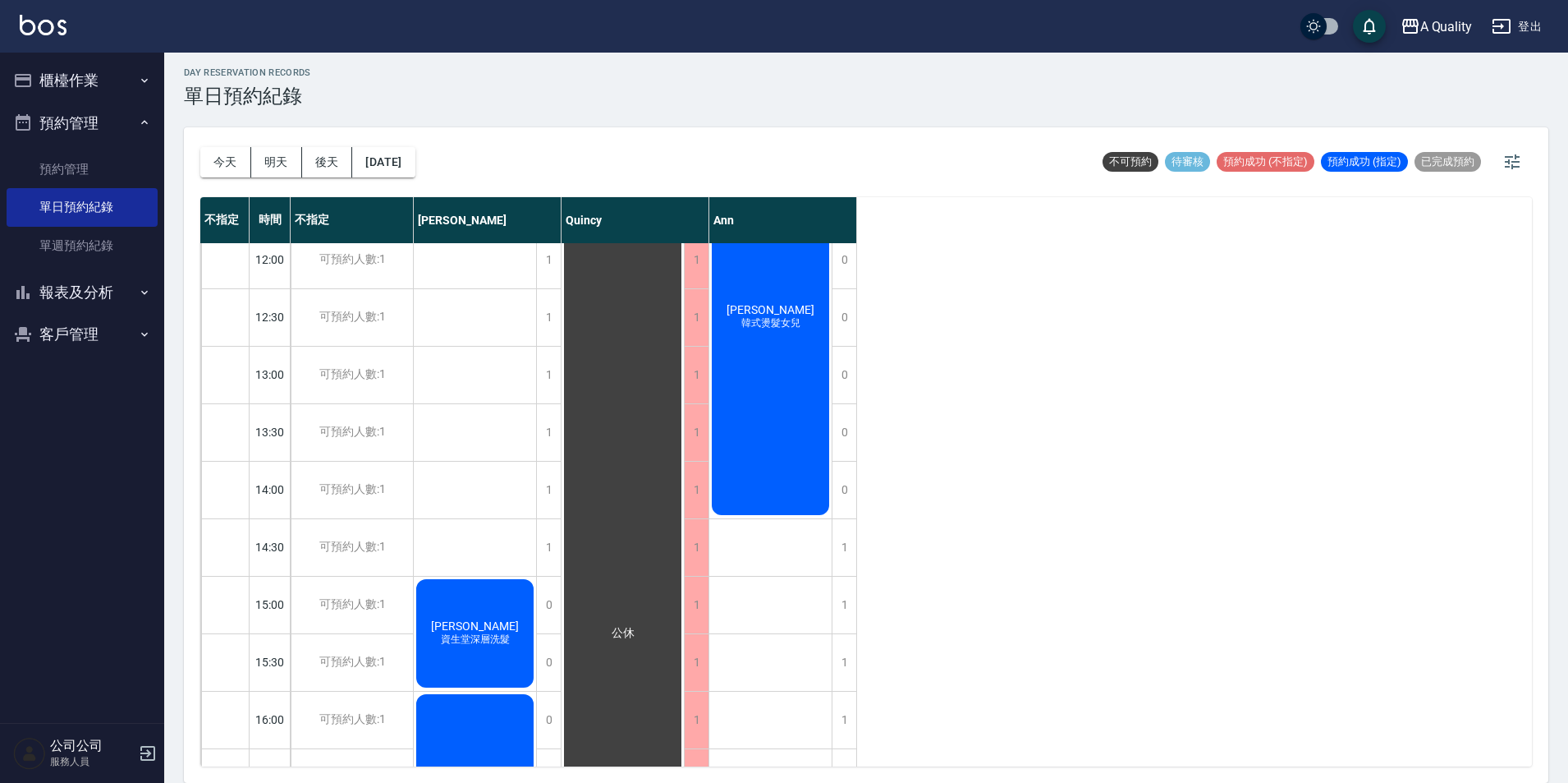
scroll to position [329, 0]
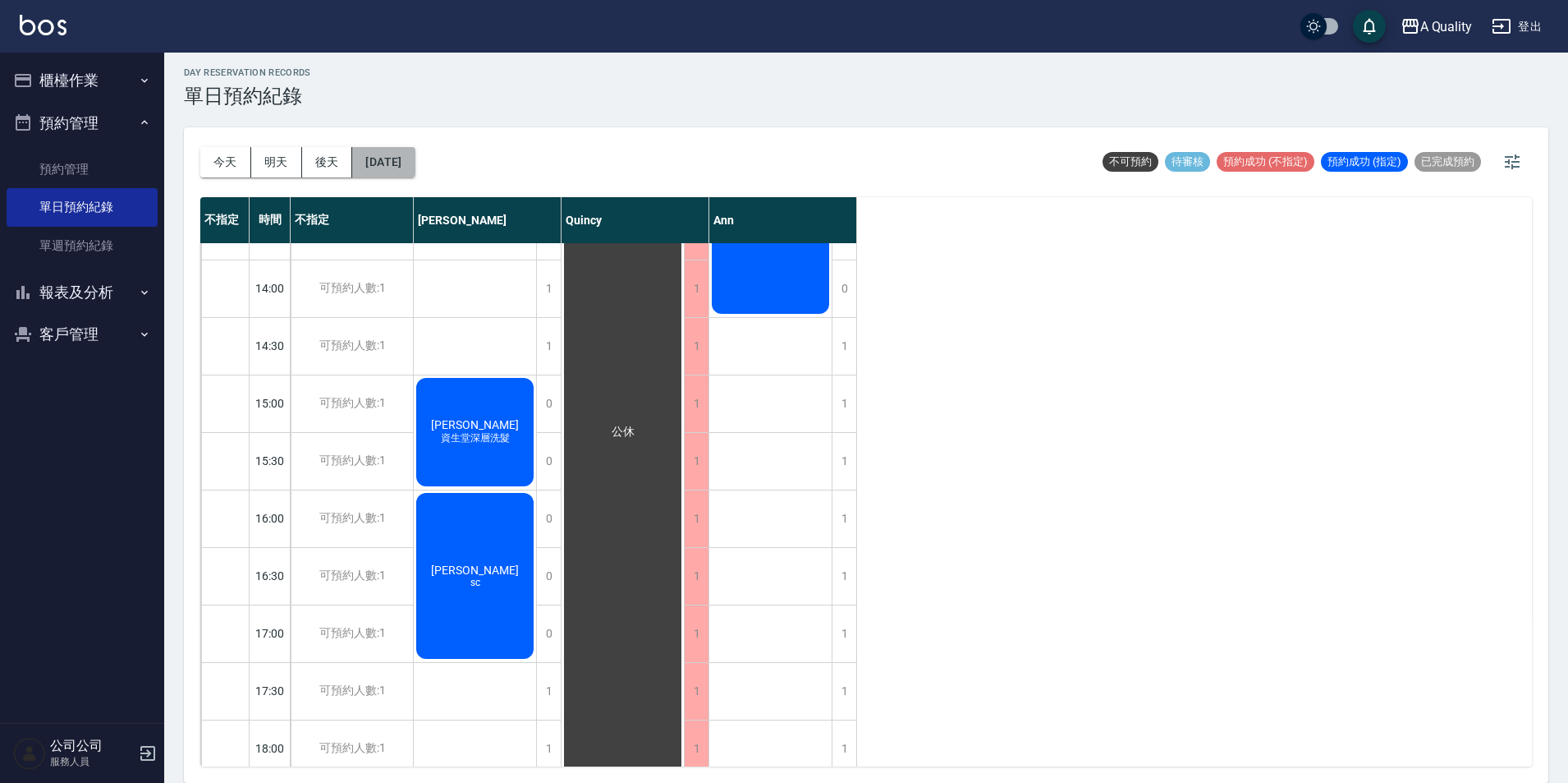
click at [406, 155] on button "2025/08/17" at bounding box center [383, 163] width 62 height 31
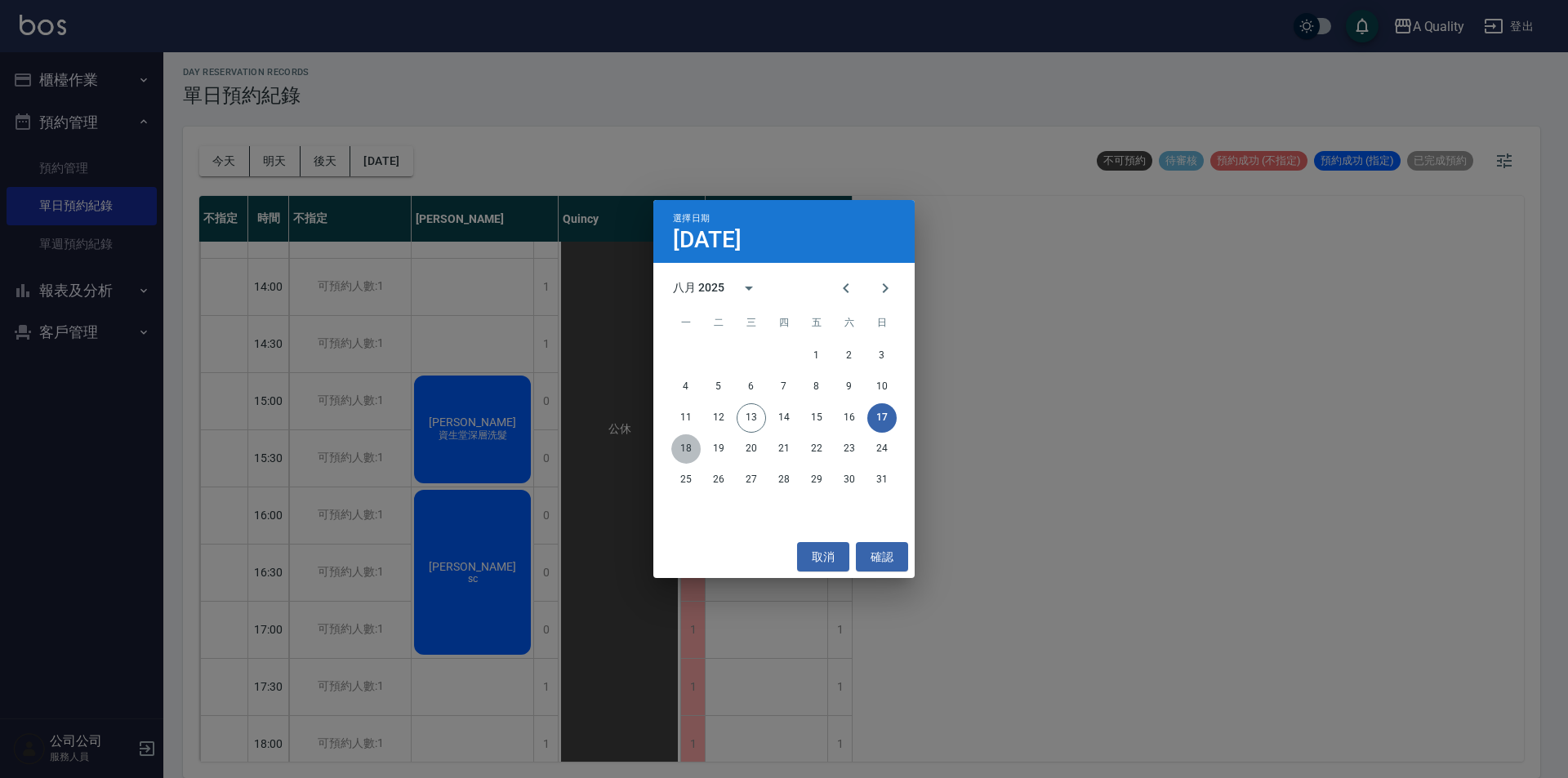
click at [691, 443] on button "18" at bounding box center [686, 448] width 30 height 30
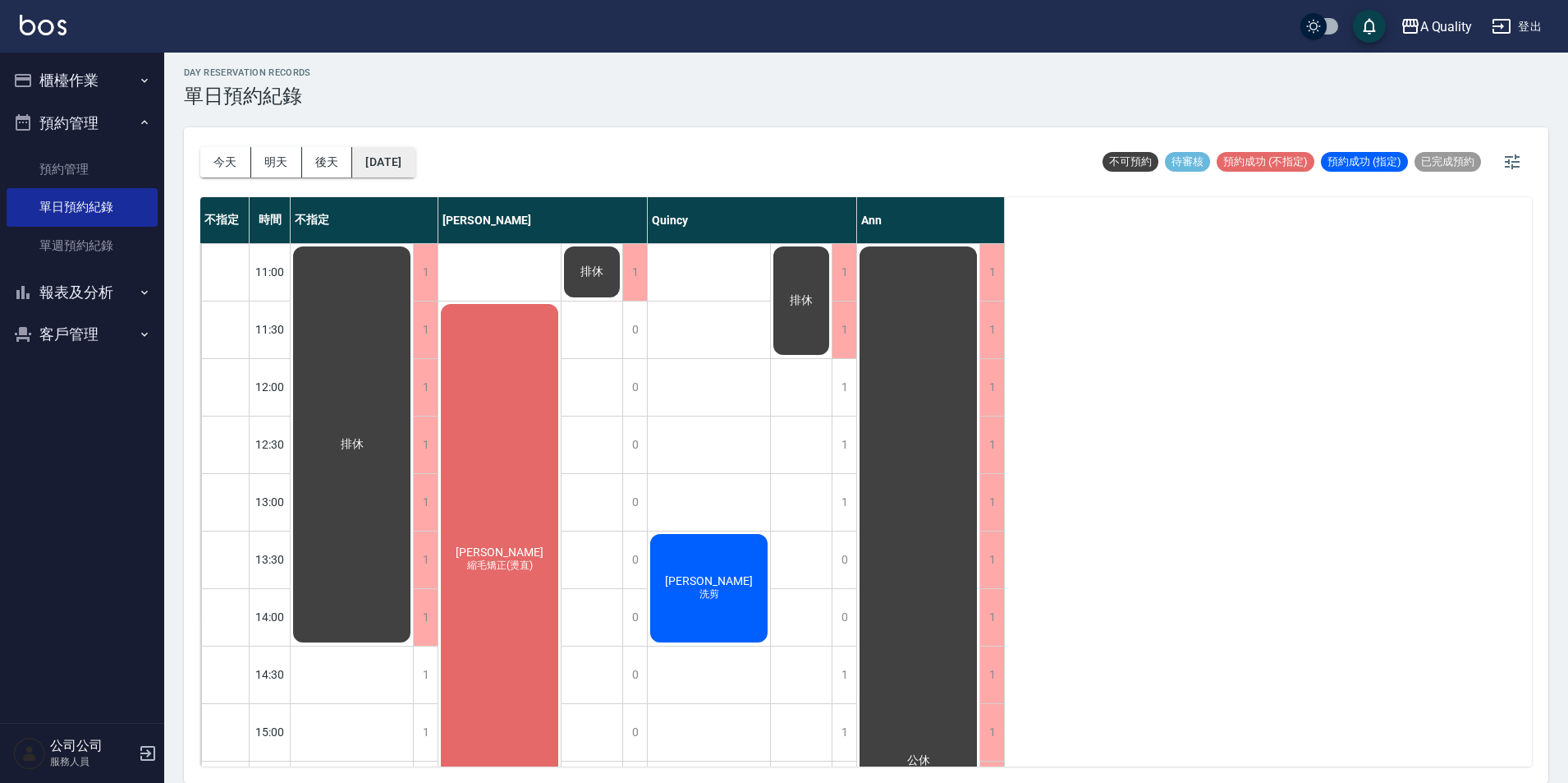
click at [400, 164] on button "2025/08/18" at bounding box center [383, 163] width 62 height 31
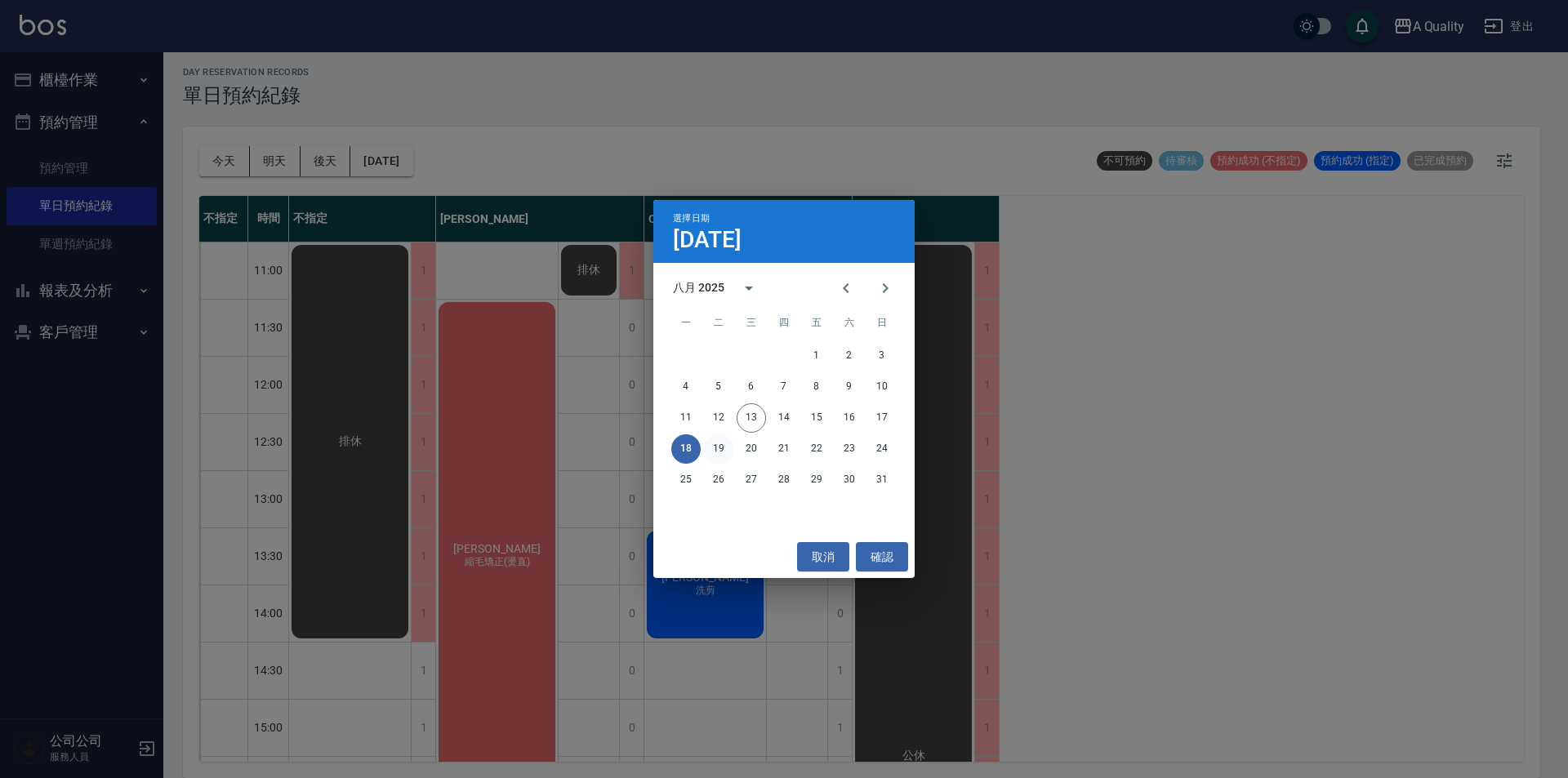
click at [713, 436] on button "19" at bounding box center [718, 448] width 30 height 30
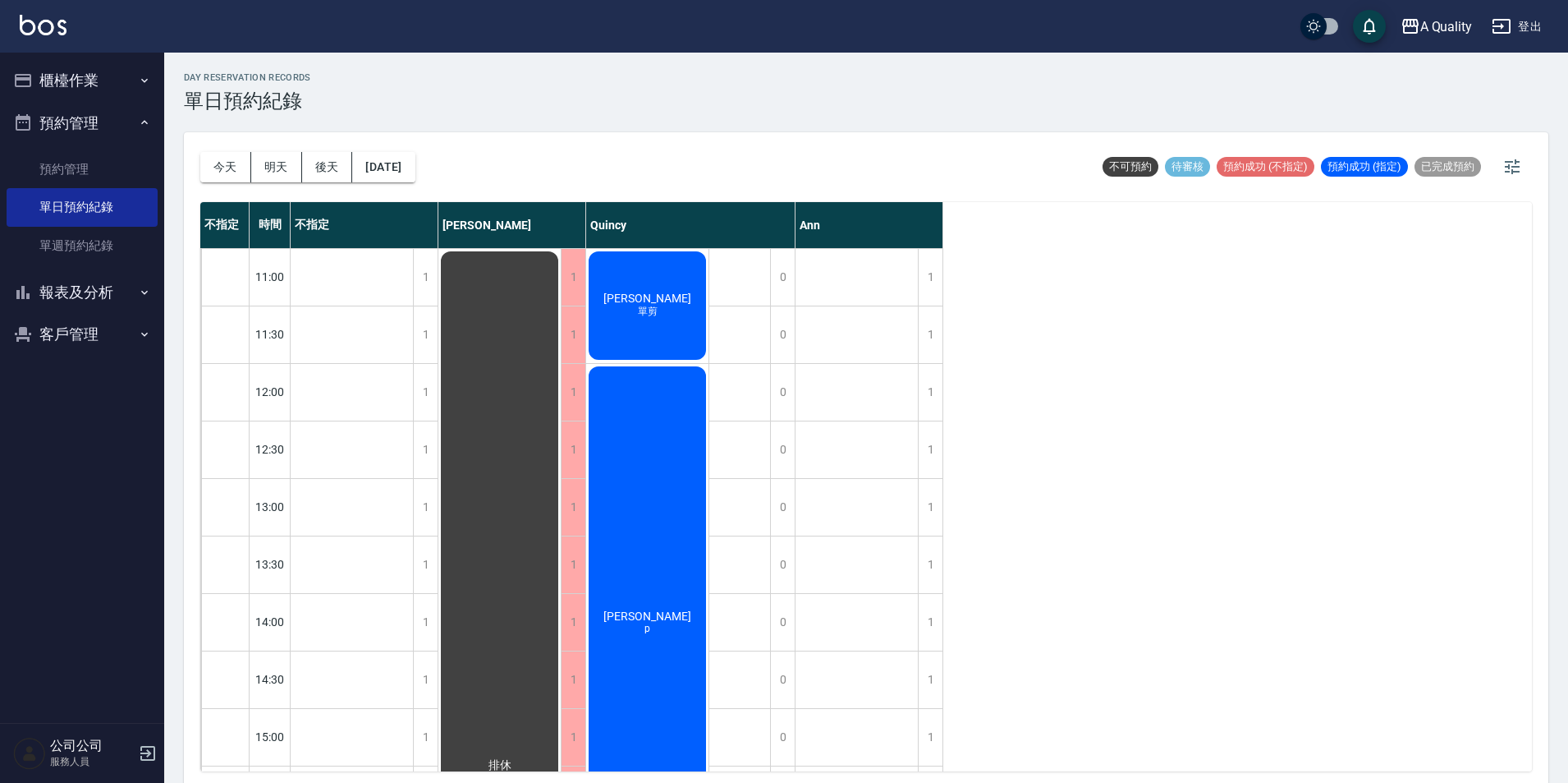
click at [402, 185] on div "今天 明天 後天 2025/08/19" at bounding box center [308, 166] width 215 height 70
click at [403, 172] on button "2025/08/19" at bounding box center [383, 167] width 62 height 31
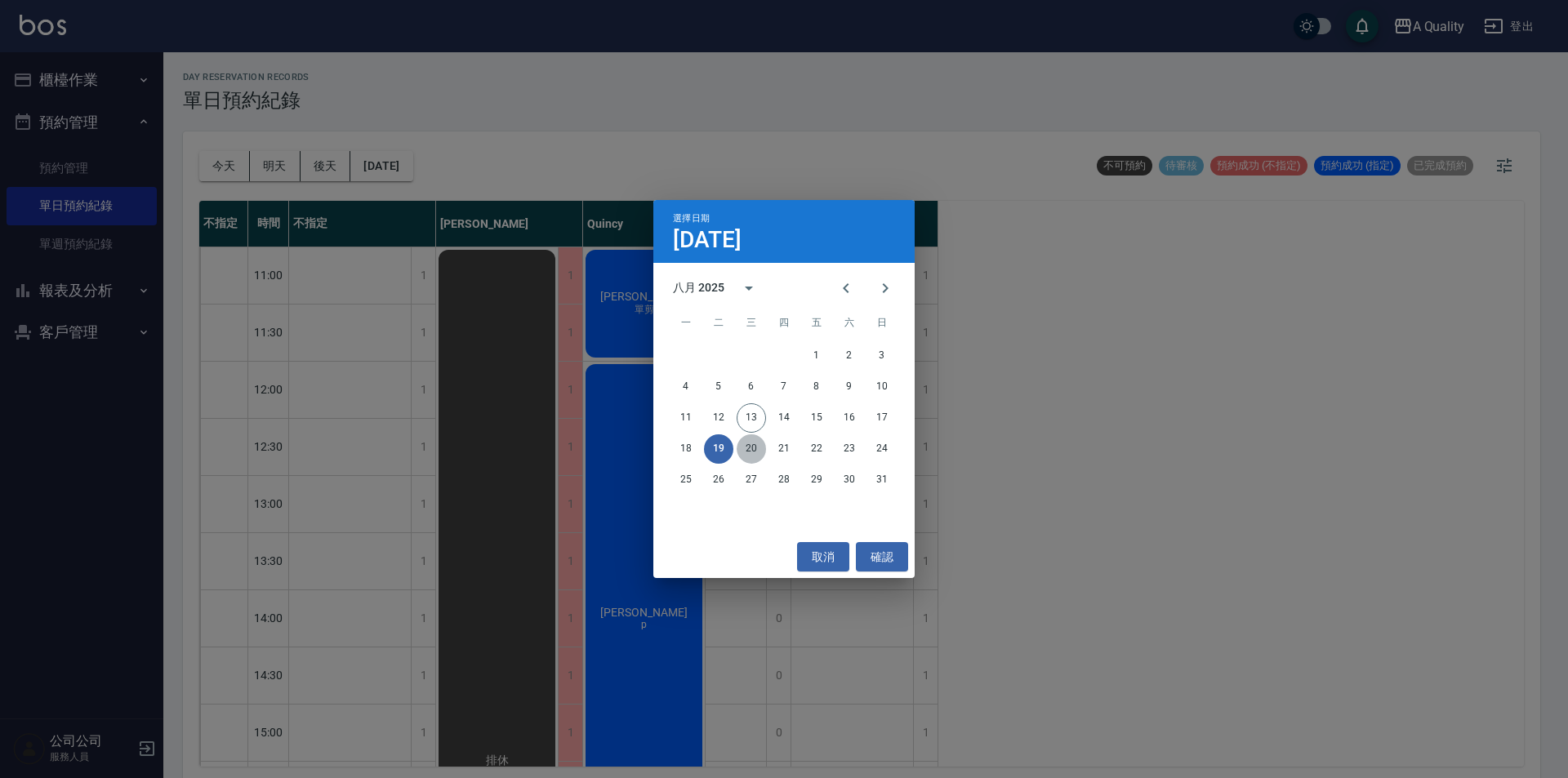
click at [752, 448] on button "20" at bounding box center [751, 448] width 30 height 30
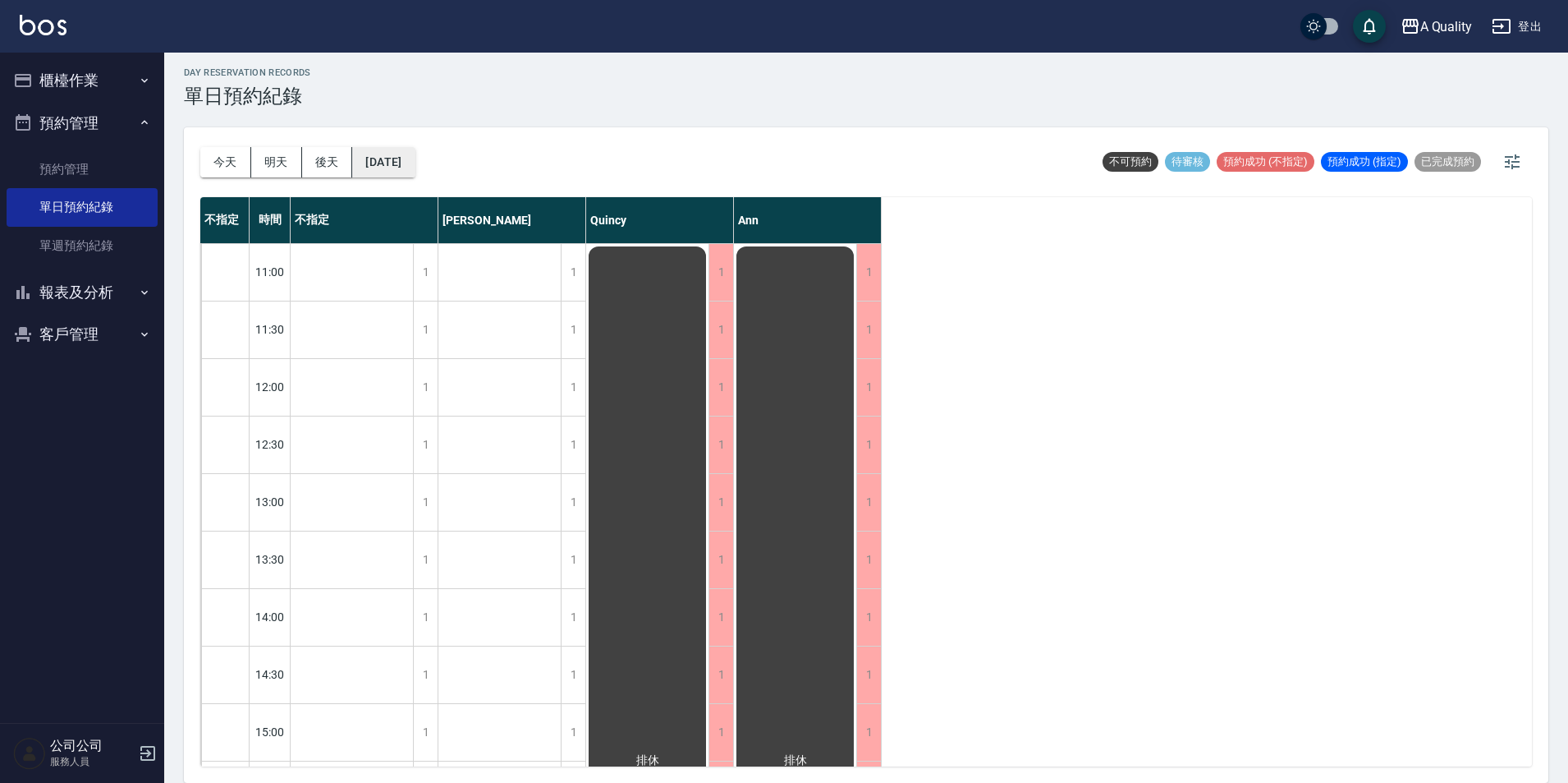
click at [414, 152] on button "2025/08/20" at bounding box center [383, 163] width 62 height 31
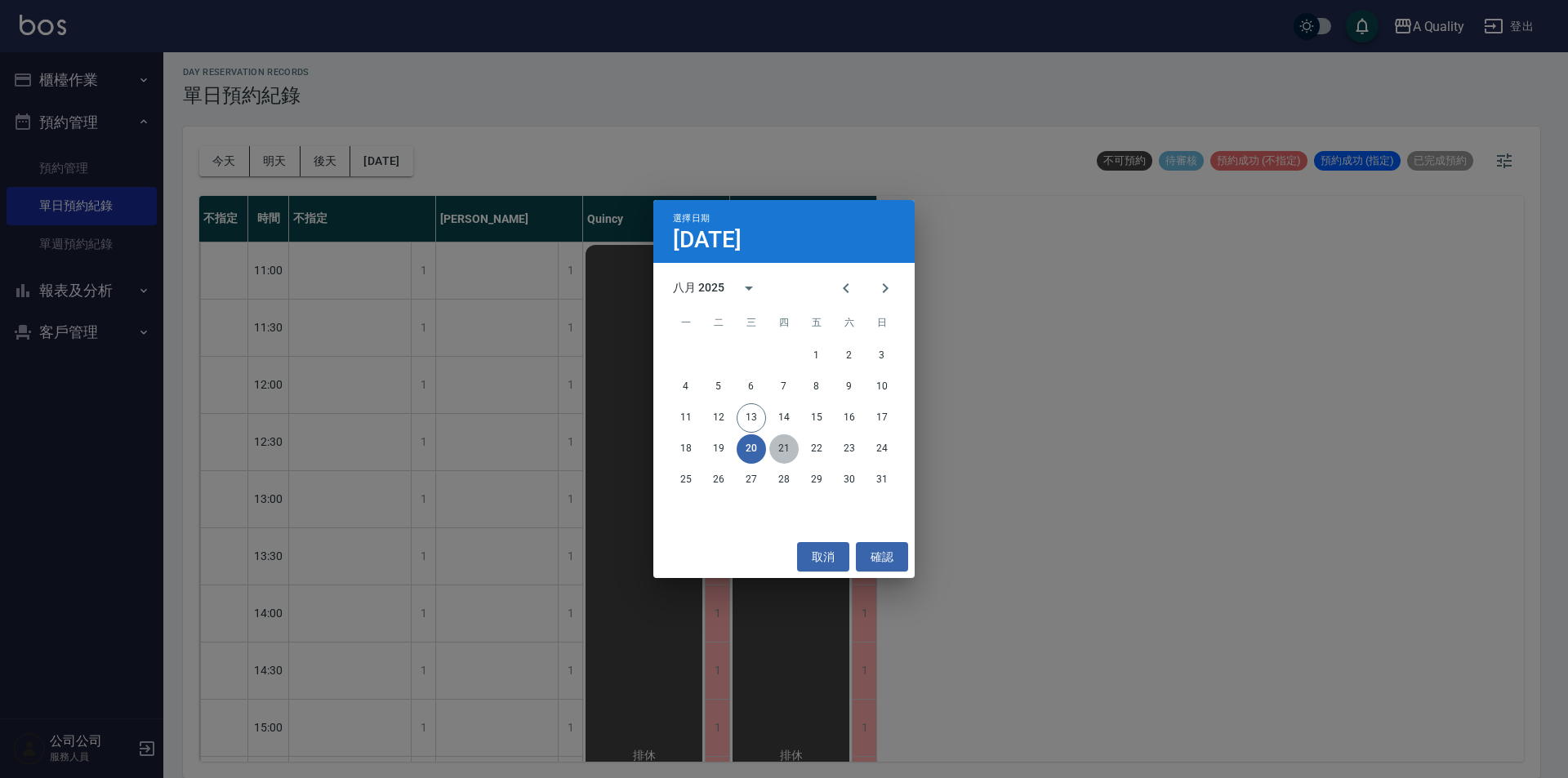
click at [783, 450] on button "21" at bounding box center [783, 448] width 30 height 30
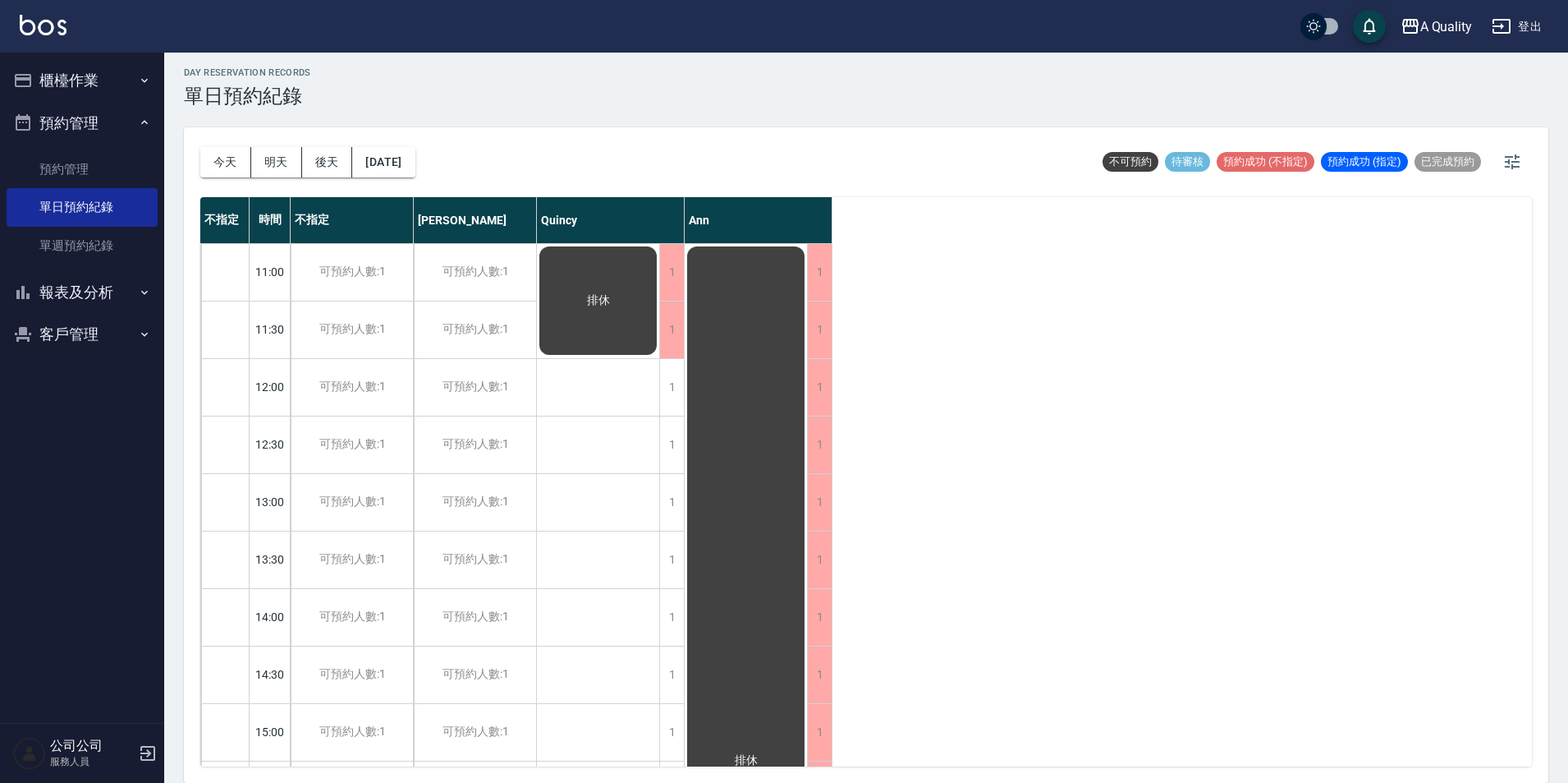
click at [70, 102] on button "預約管理" at bounding box center [82, 123] width 151 height 42
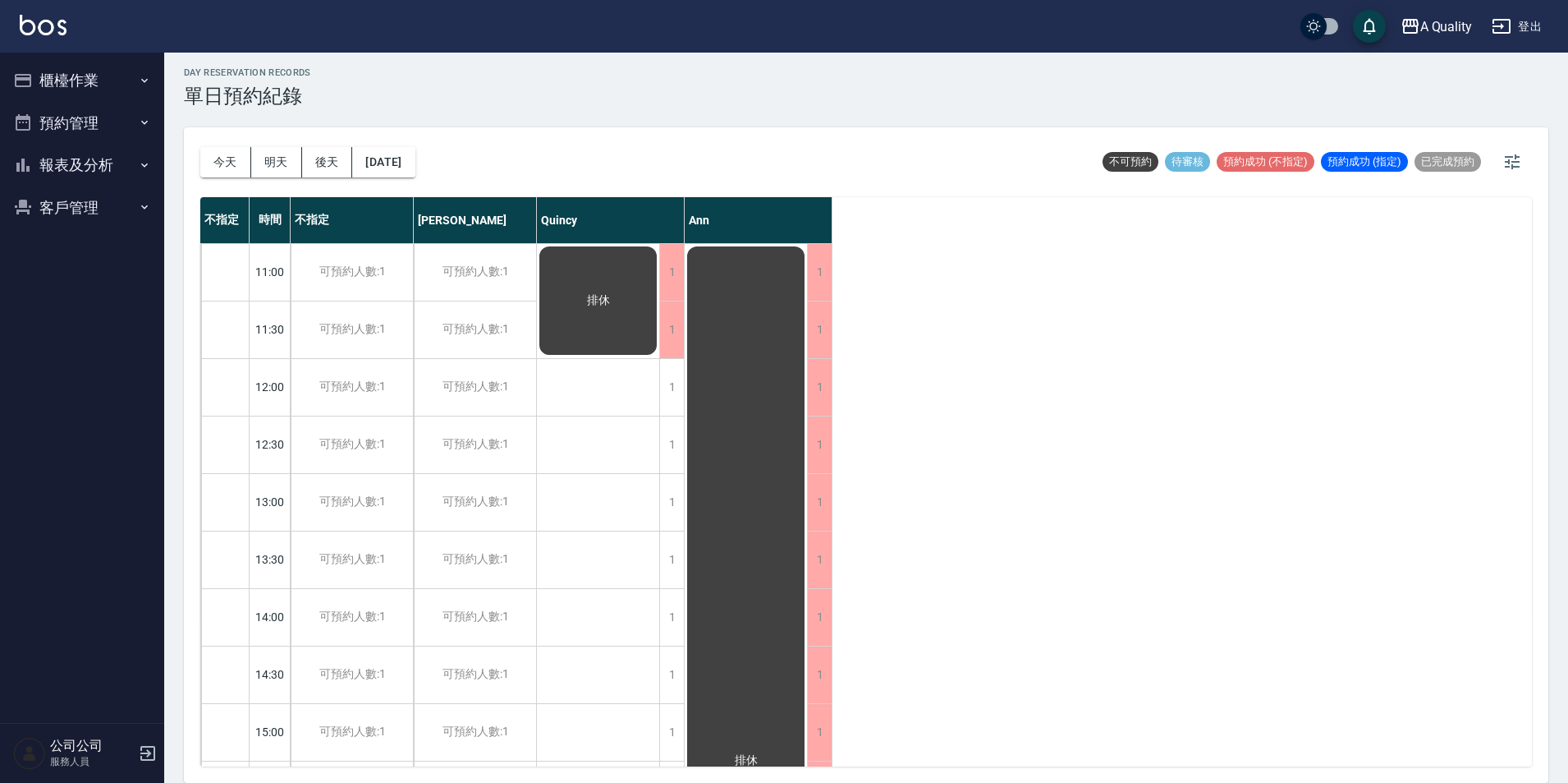
click at [66, 81] on button "櫃檯作業" at bounding box center [82, 80] width 151 height 42
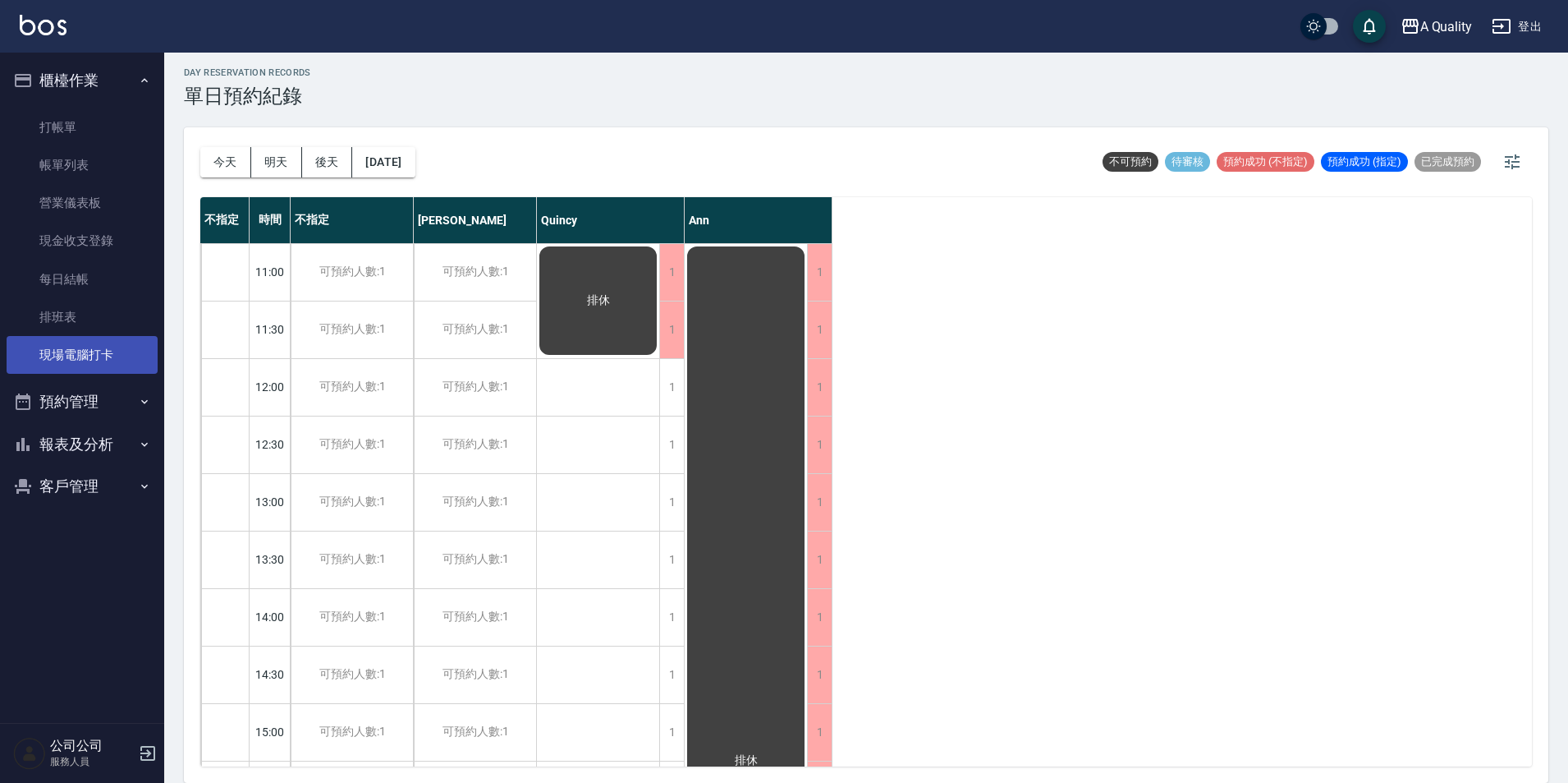
click at [83, 337] on link "現場電腦打卡" at bounding box center [82, 354] width 151 height 38
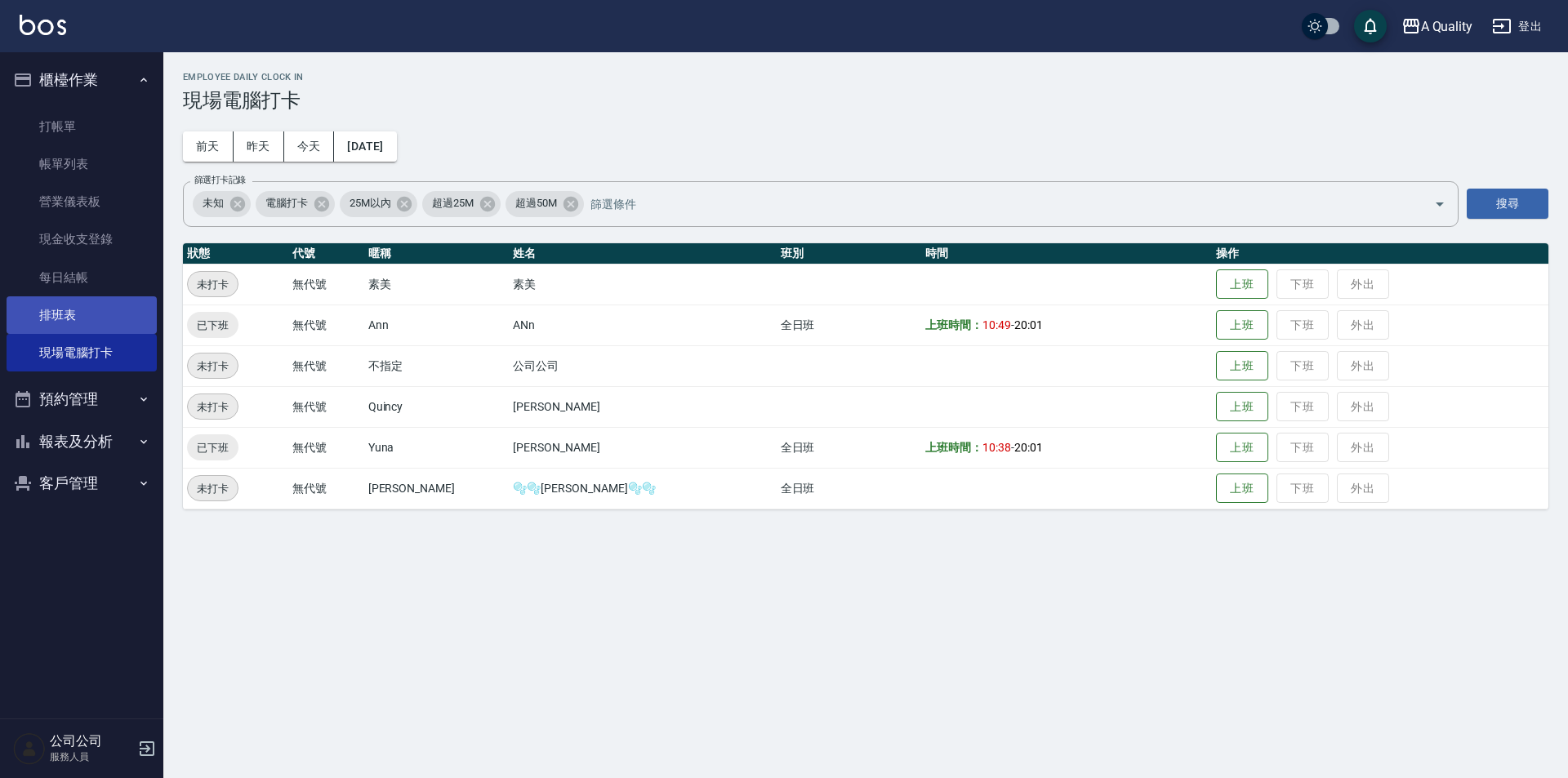
click at [90, 314] on link "排班表" at bounding box center [81, 314] width 150 height 37
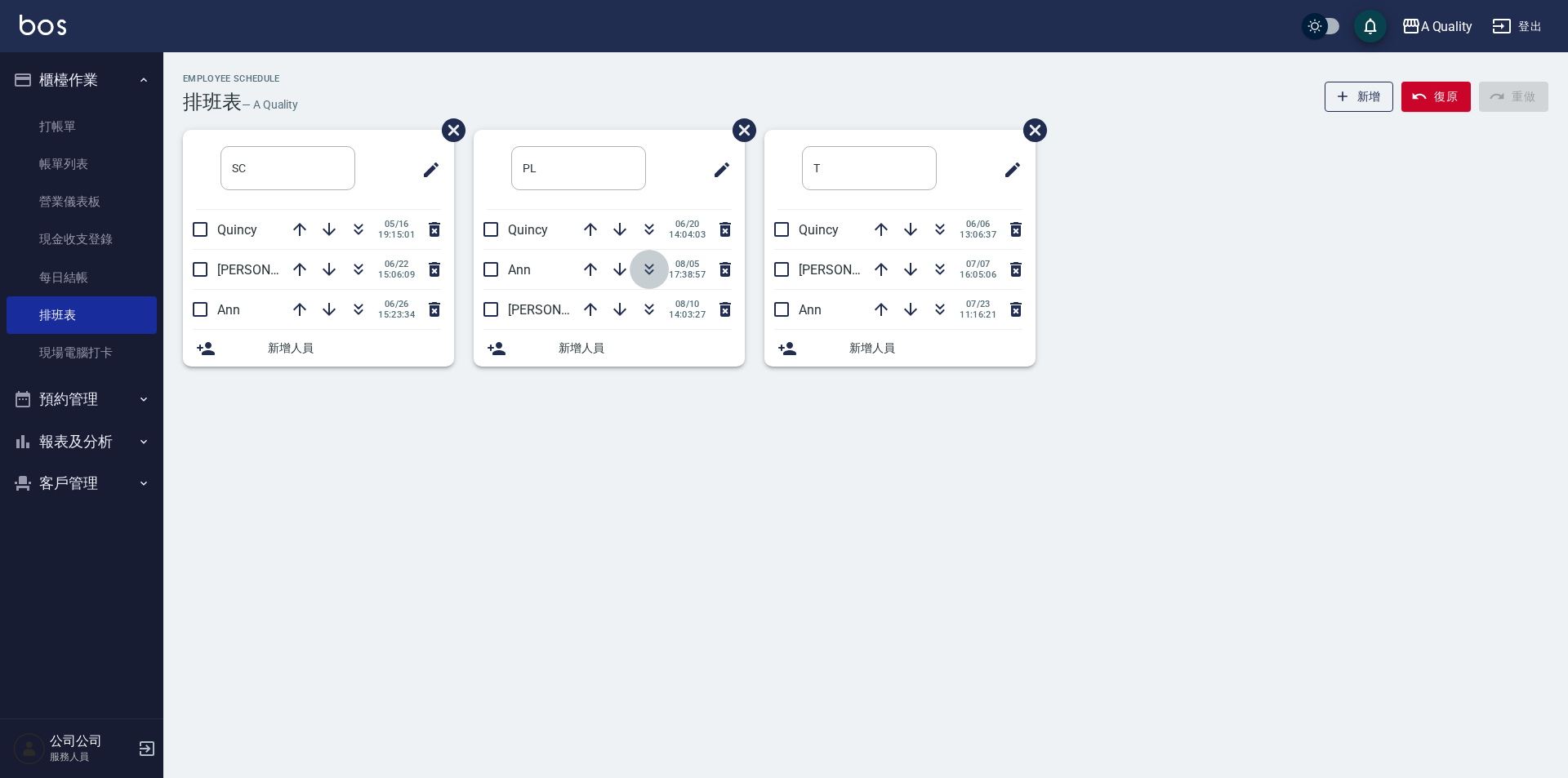
click at [645, 269] on icon "button" at bounding box center [649, 270] width 19 height 19
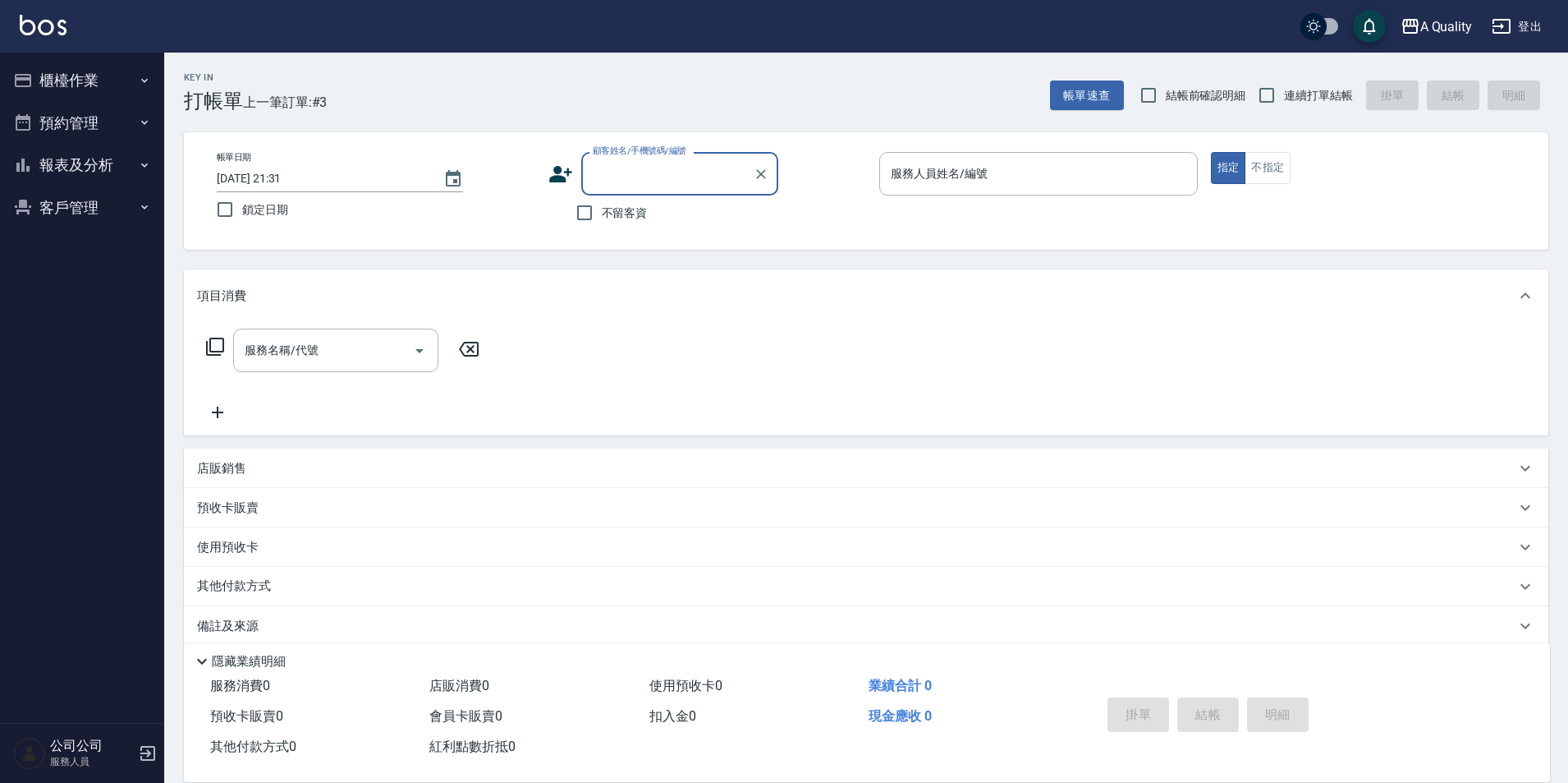
click at [91, 88] on button "櫃檯作業" at bounding box center [82, 80] width 151 height 42
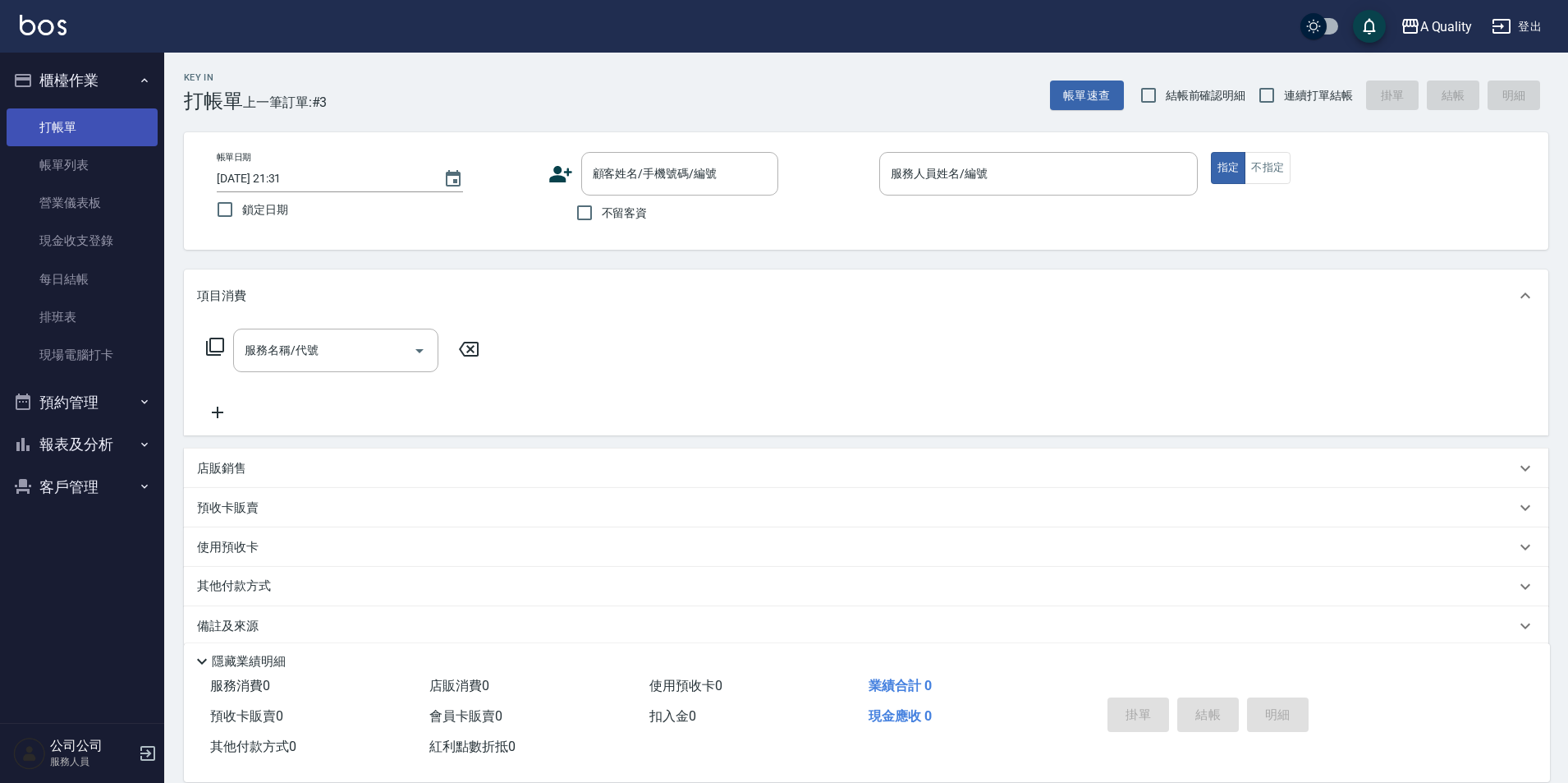
click at [97, 111] on link "打帳單" at bounding box center [82, 127] width 151 height 38
click at [81, 52] on div "A Quality 登出" at bounding box center [784, 26] width 1568 height 53
click at [86, 87] on button "櫃檯作業" at bounding box center [82, 80] width 151 height 42
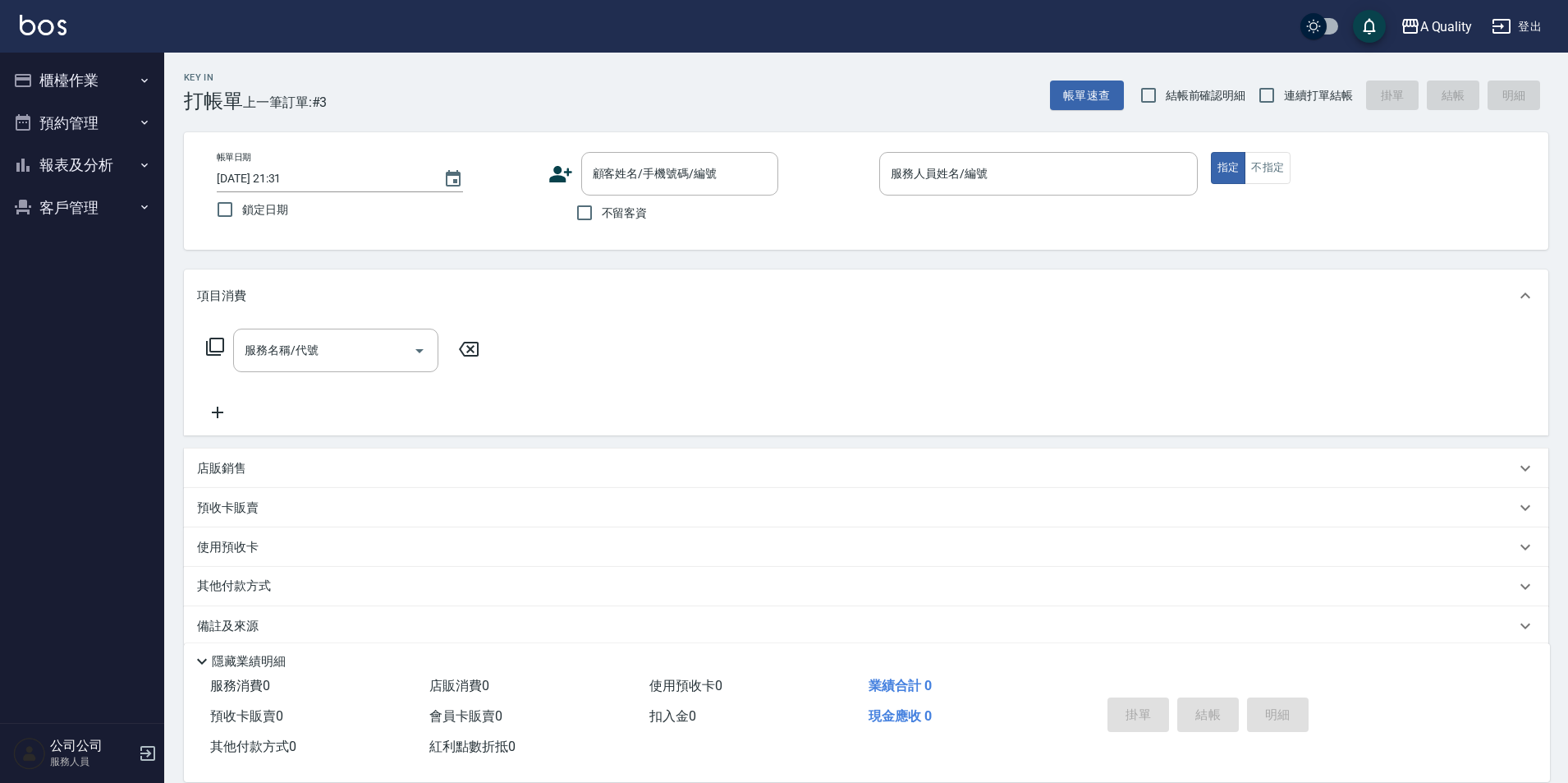
click at [96, 139] on button "預約管理" at bounding box center [82, 123] width 151 height 42
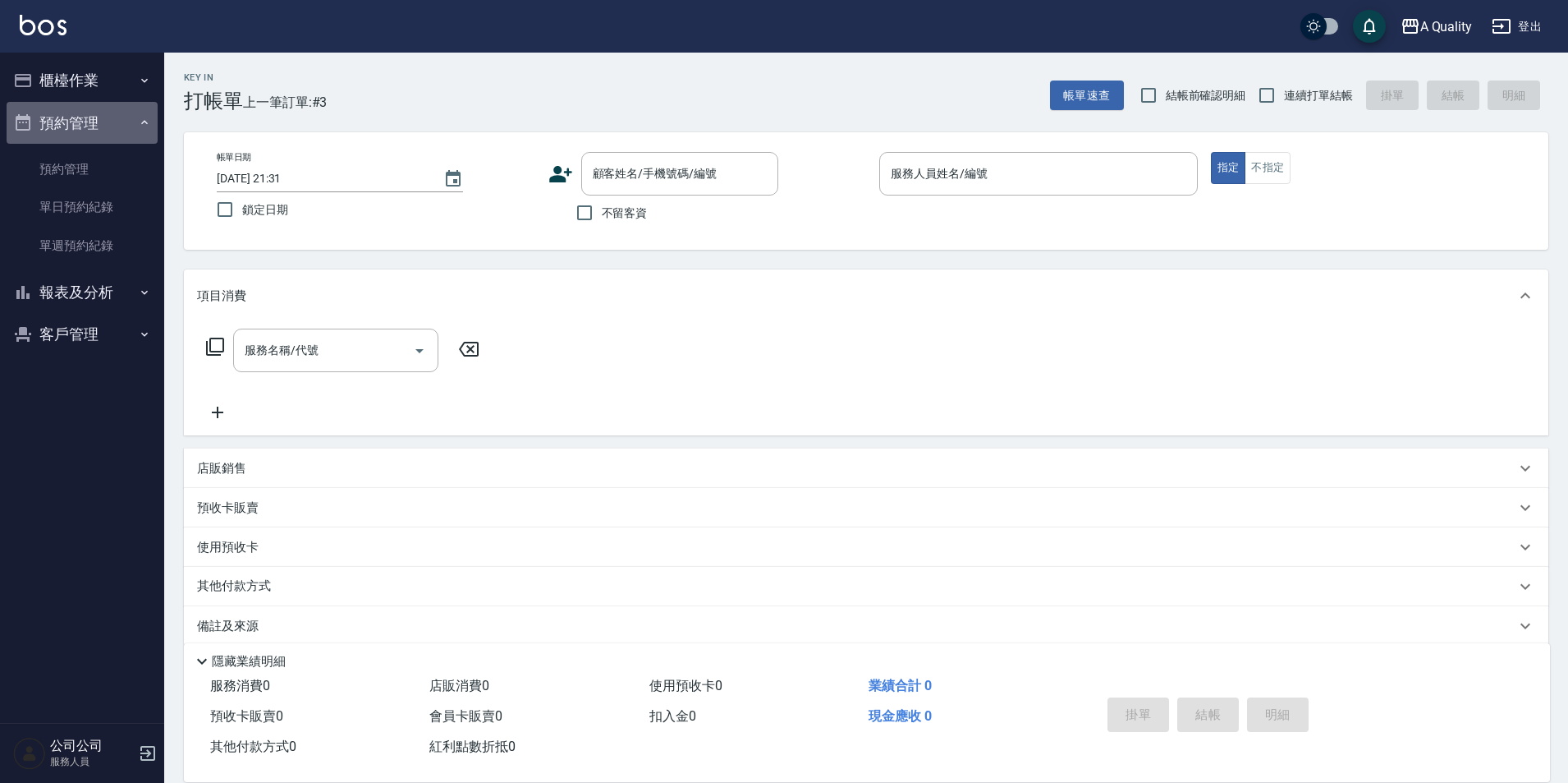
click at [71, 116] on button "預約管理" at bounding box center [82, 123] width 151 height 42
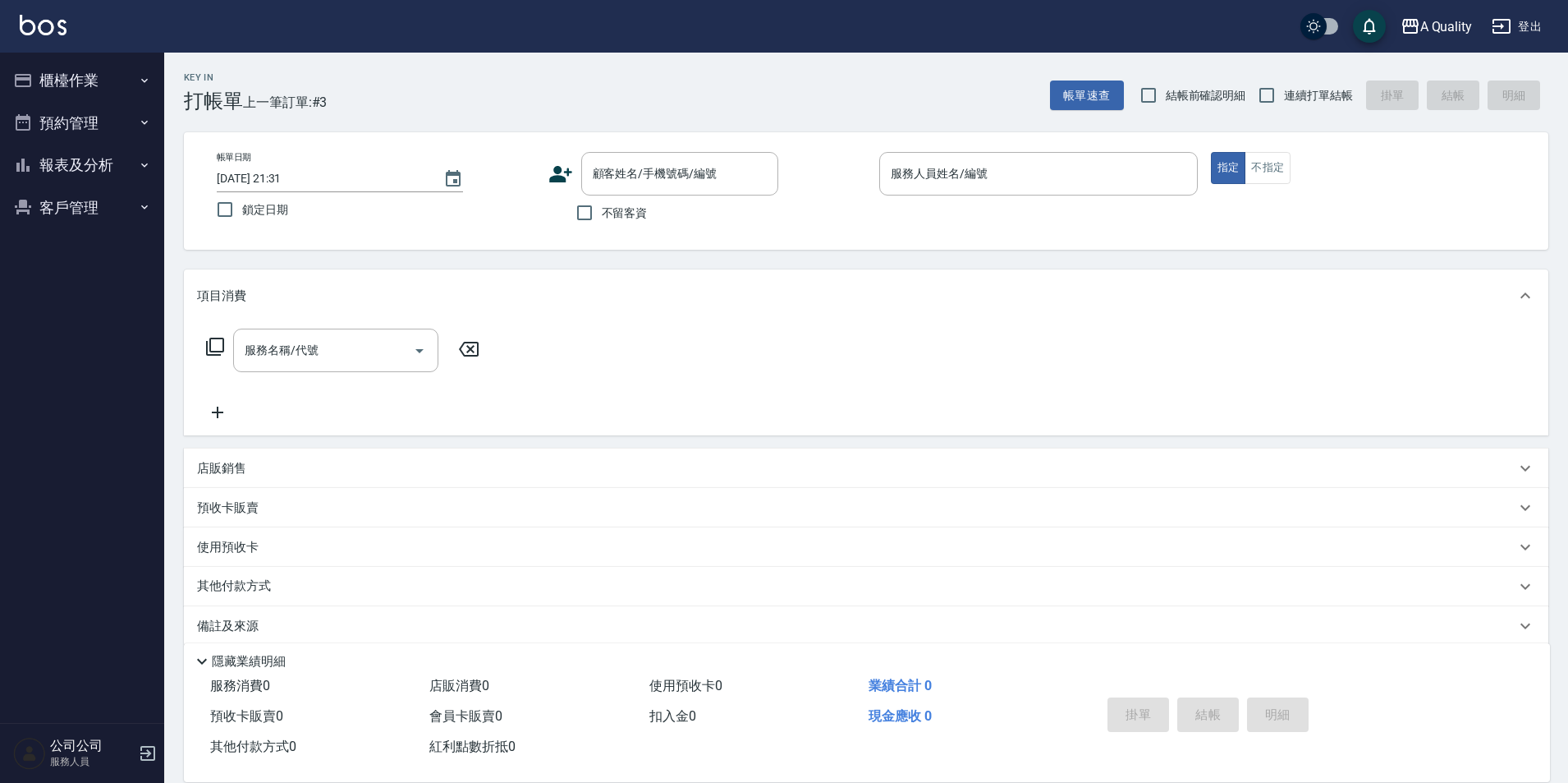
click at [71, 107] on button "預約管理" at bounding box center [82, 123] width 151 height 42
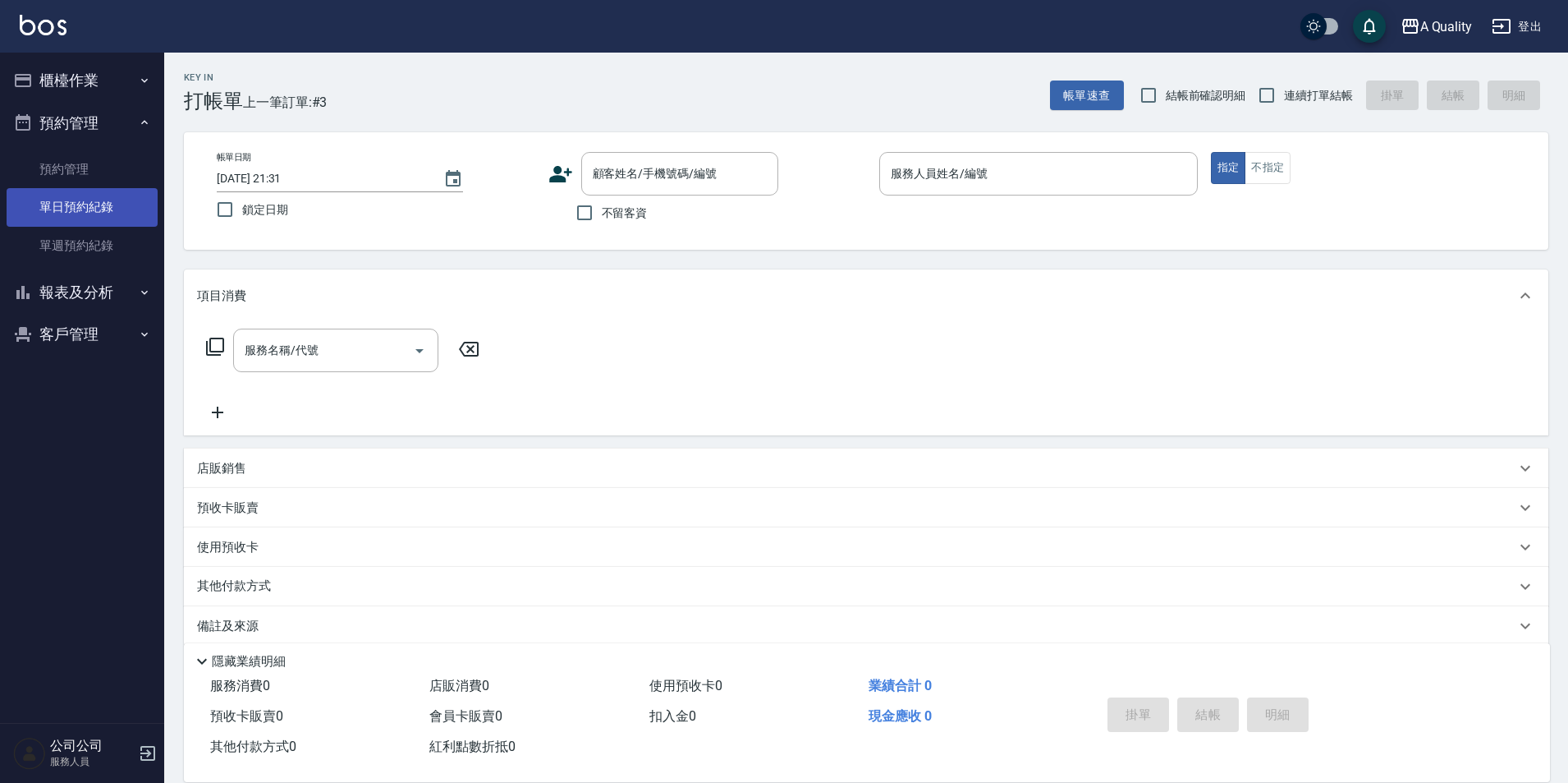
click at [99, 217] on link "單日預約紀錄" at bounding box center [82, 207] width 151 height 38
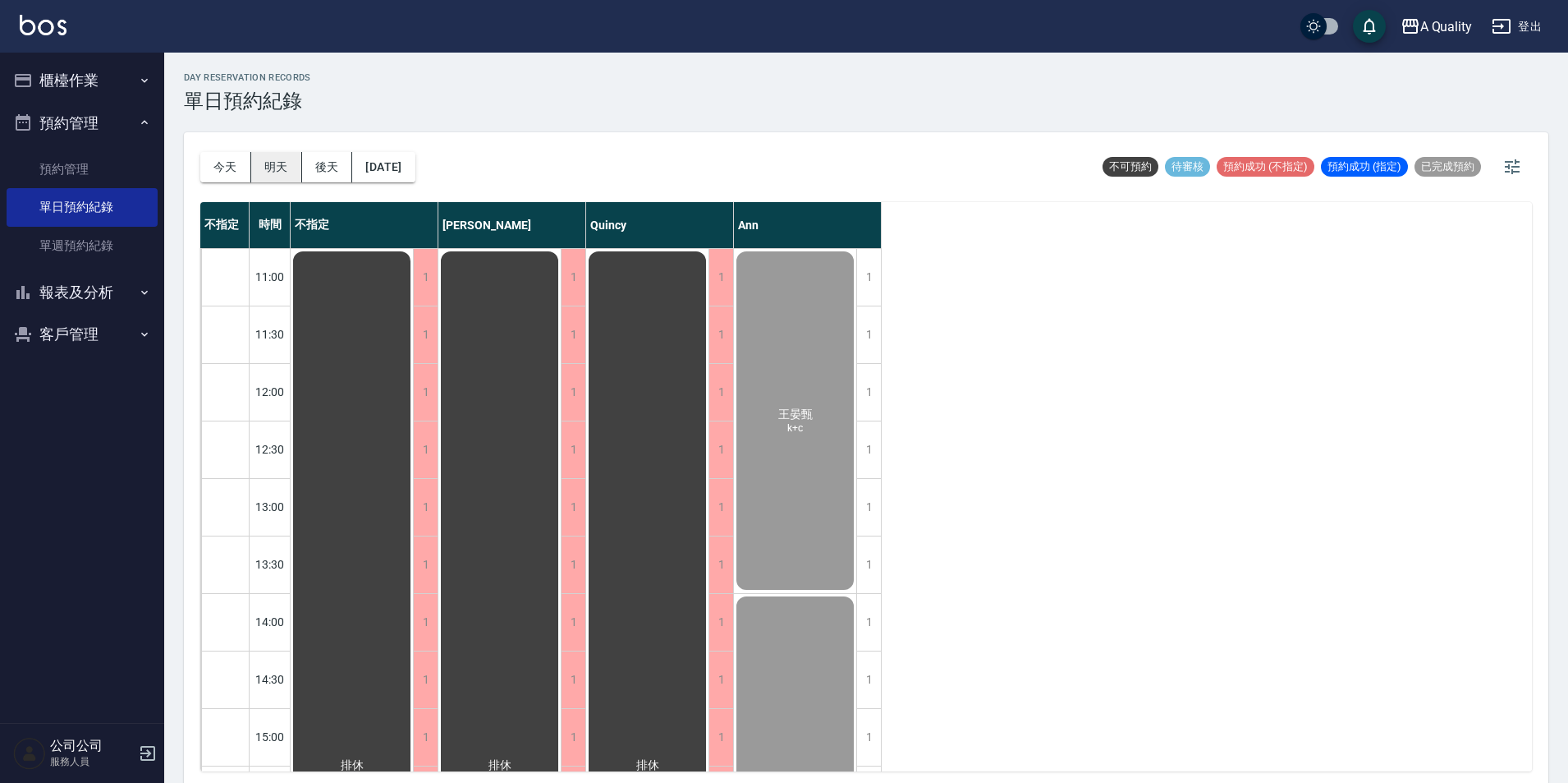
click at [284, 171] on button "明天" at bounding box center [276, 167] width 51 height 31
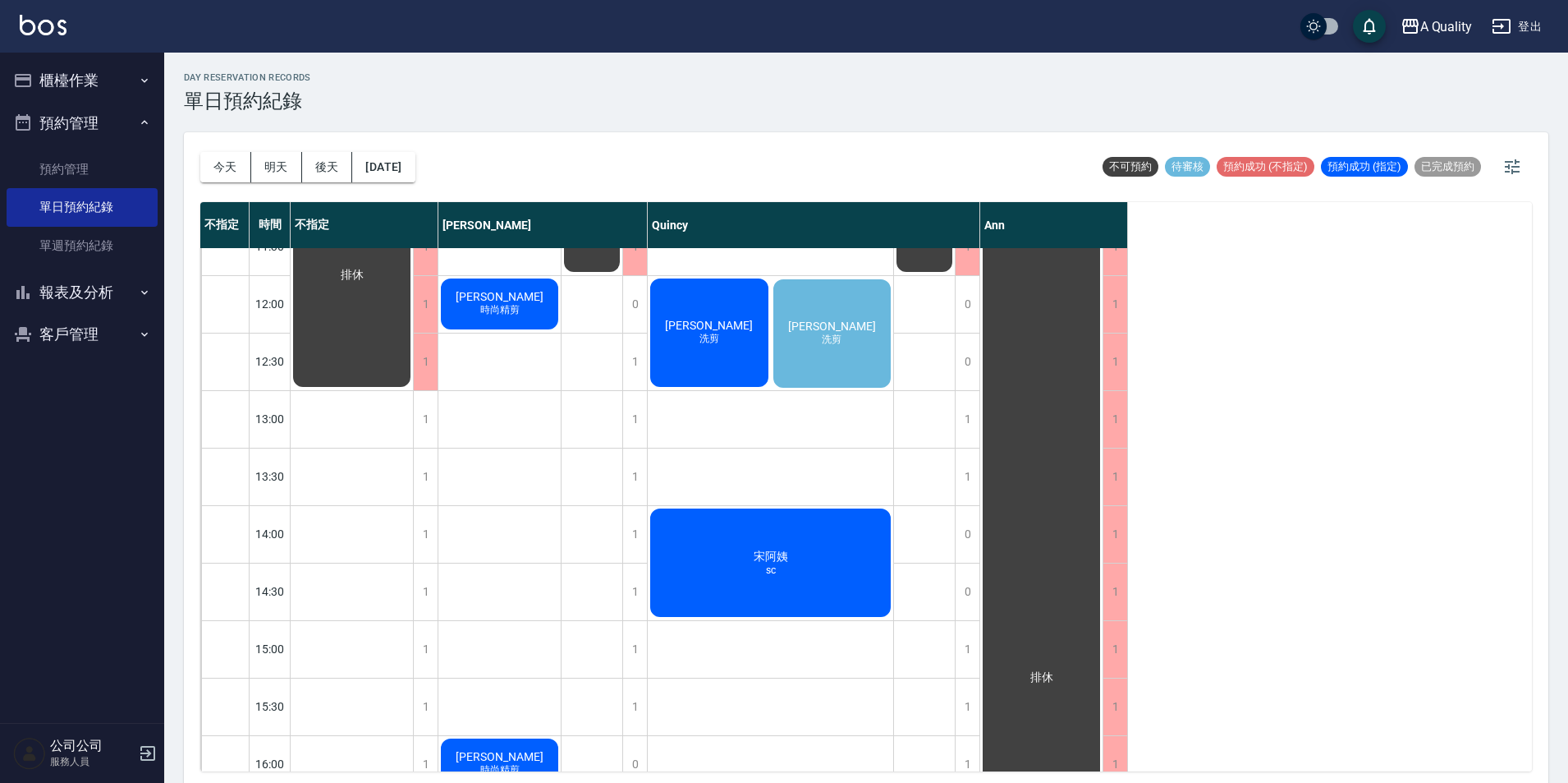
scroll to position [32, 0]
